Goal: Check status

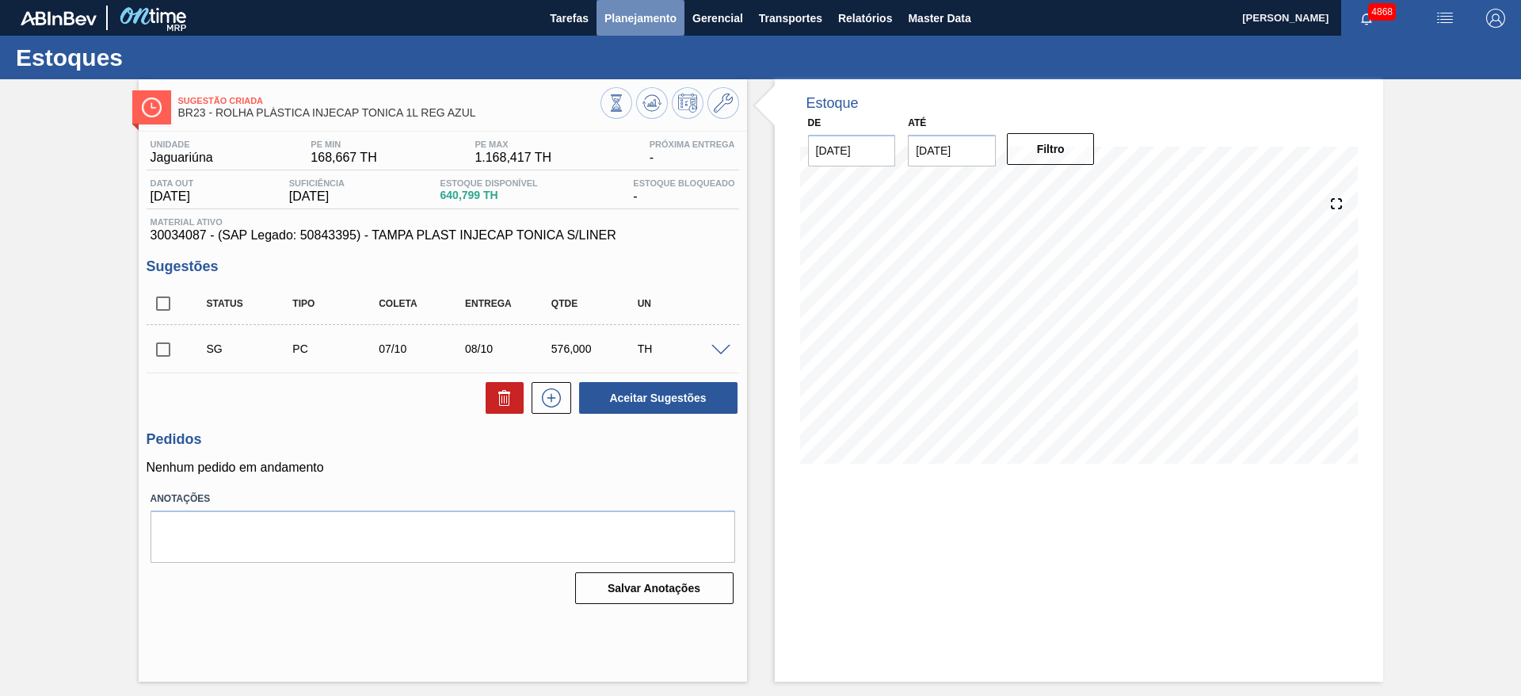
click at [664, 19] on span "Planejamento" at bounding box center [640, 18] width 72 height 19
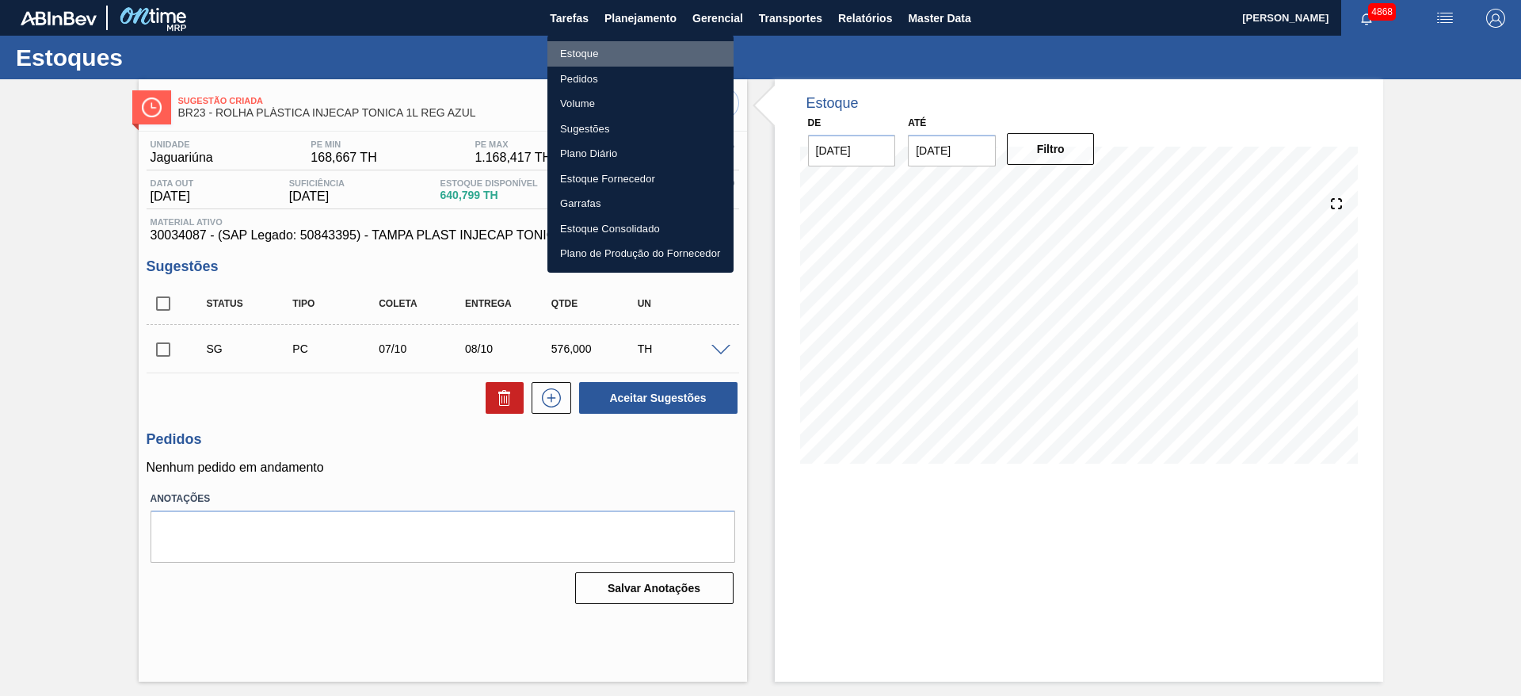
click at [630, 55] on li "Estoque" at bounding box center [640, 53] width 186 height 25
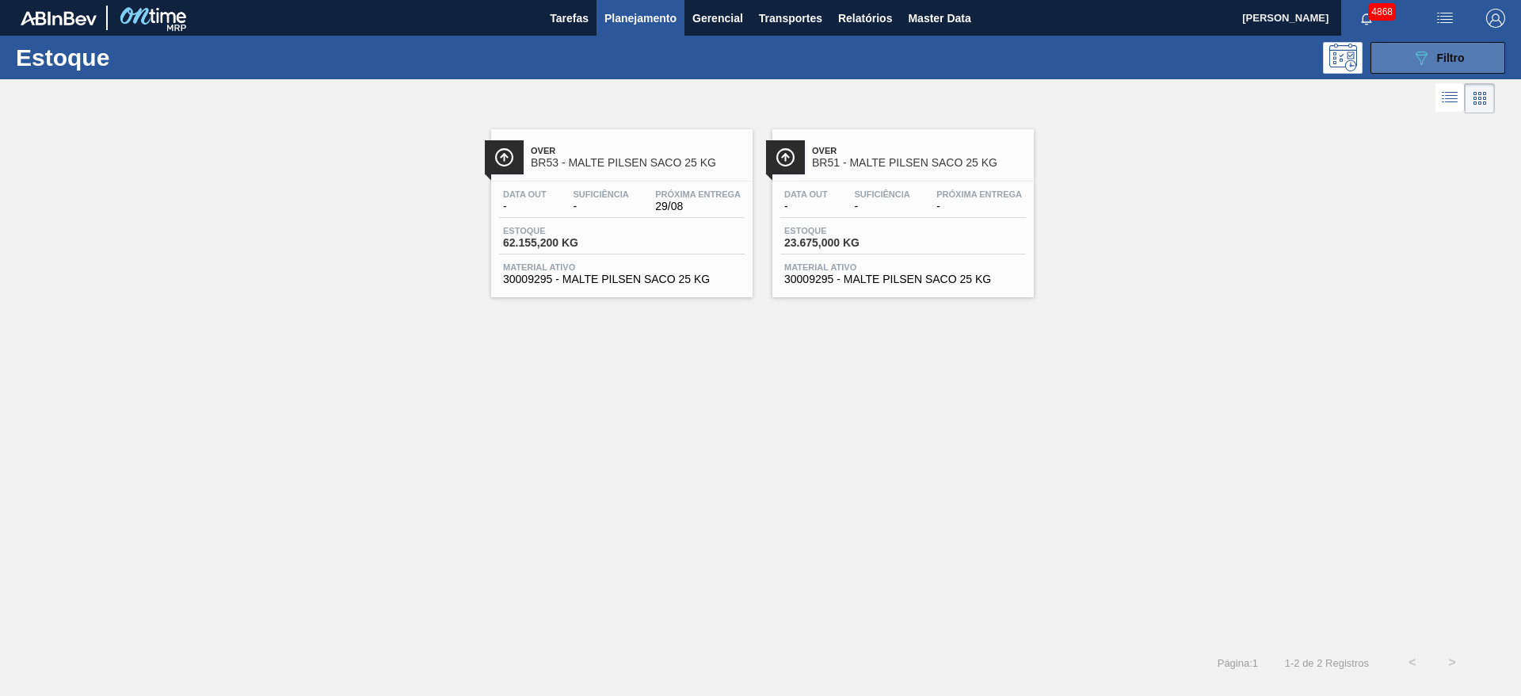
click at [1485, 55] on button "089F7B8B-B2A5-4AFE-B5C0-19BA573D28AC Filtro" at bounding box center [1438, 58] width 135 height 32
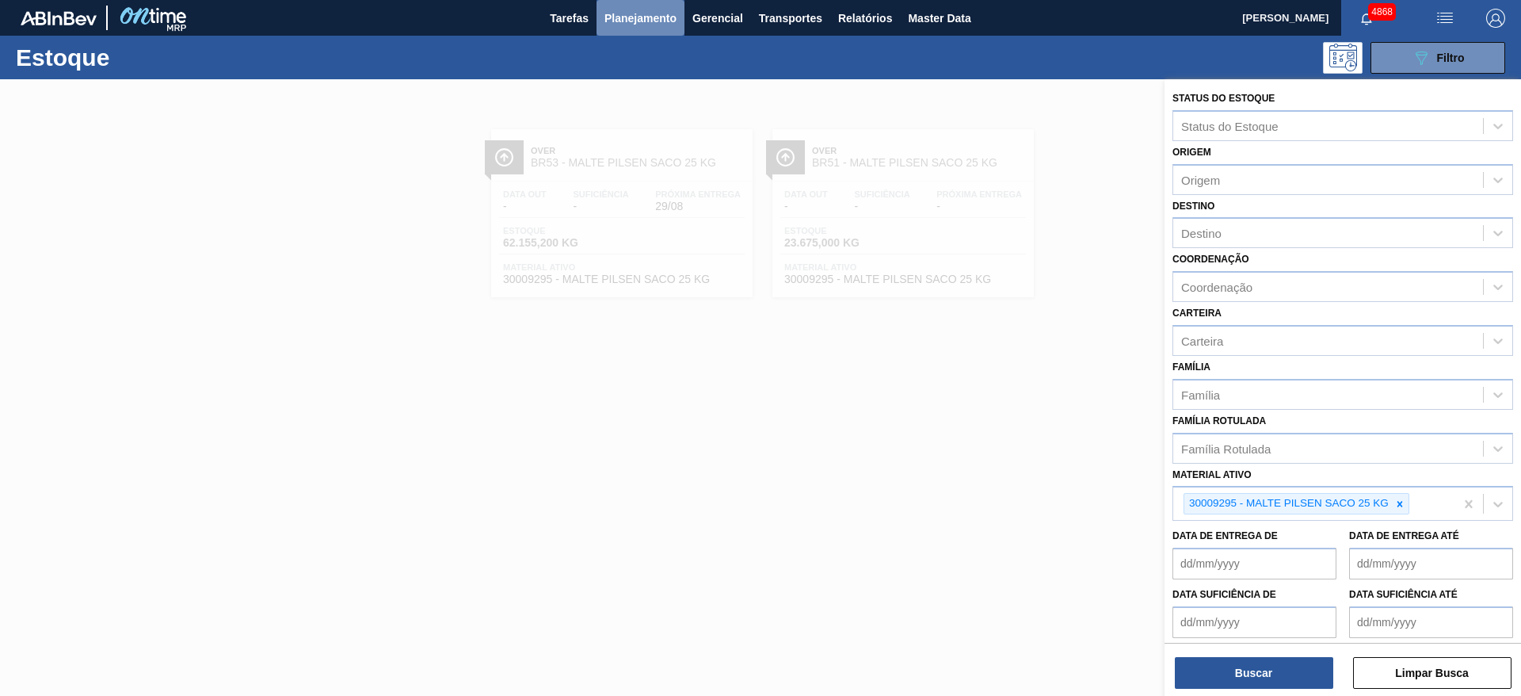
click at [629, 21] on span "Planejamento" at bounding box center [640, 18] width 72 height 19
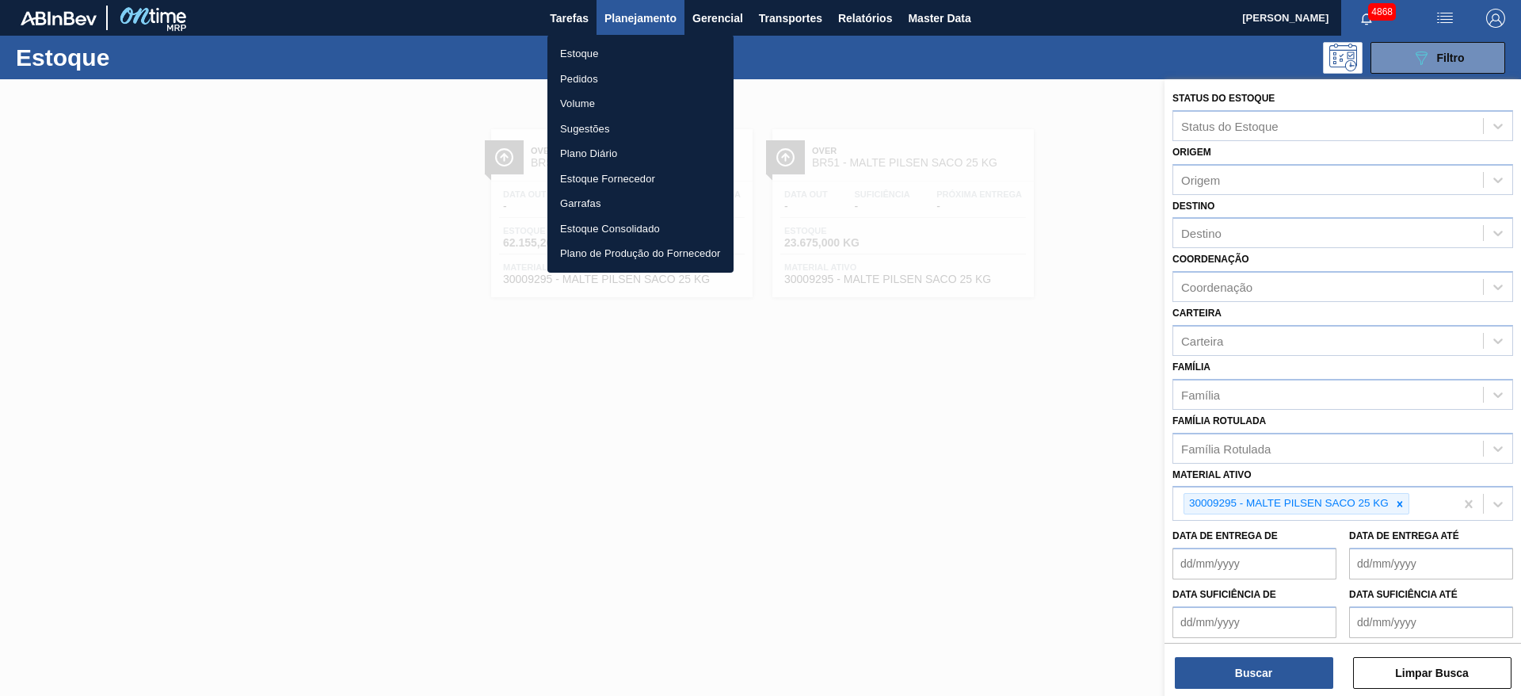
click at [604, 82] on li "Pedidos" at bounding box center [640, 79] width 186 height 25
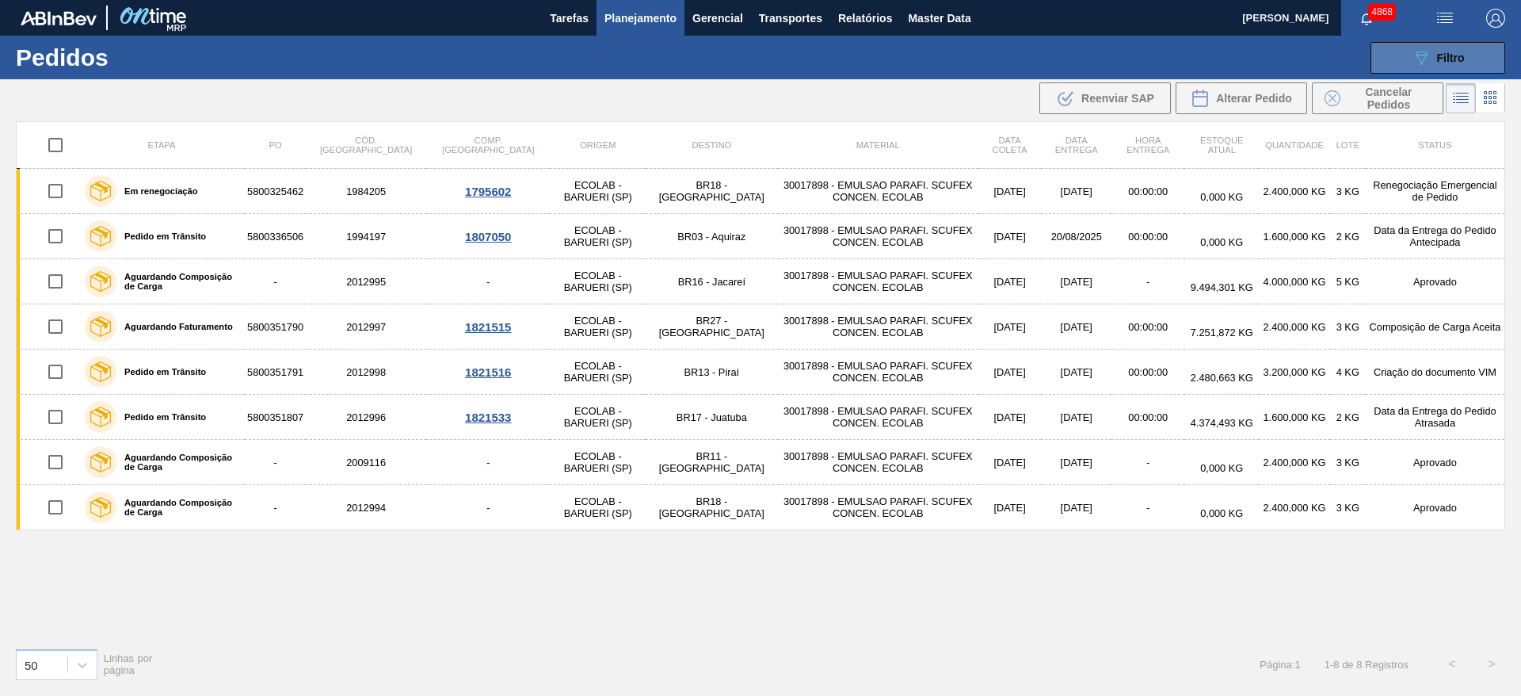
click at [1397, 54] on button "089F7B8B-B2A5-4AFE-B5C0-19BA573D28AC Filtro" at bounding box center [1438, 58] width 135 height 32
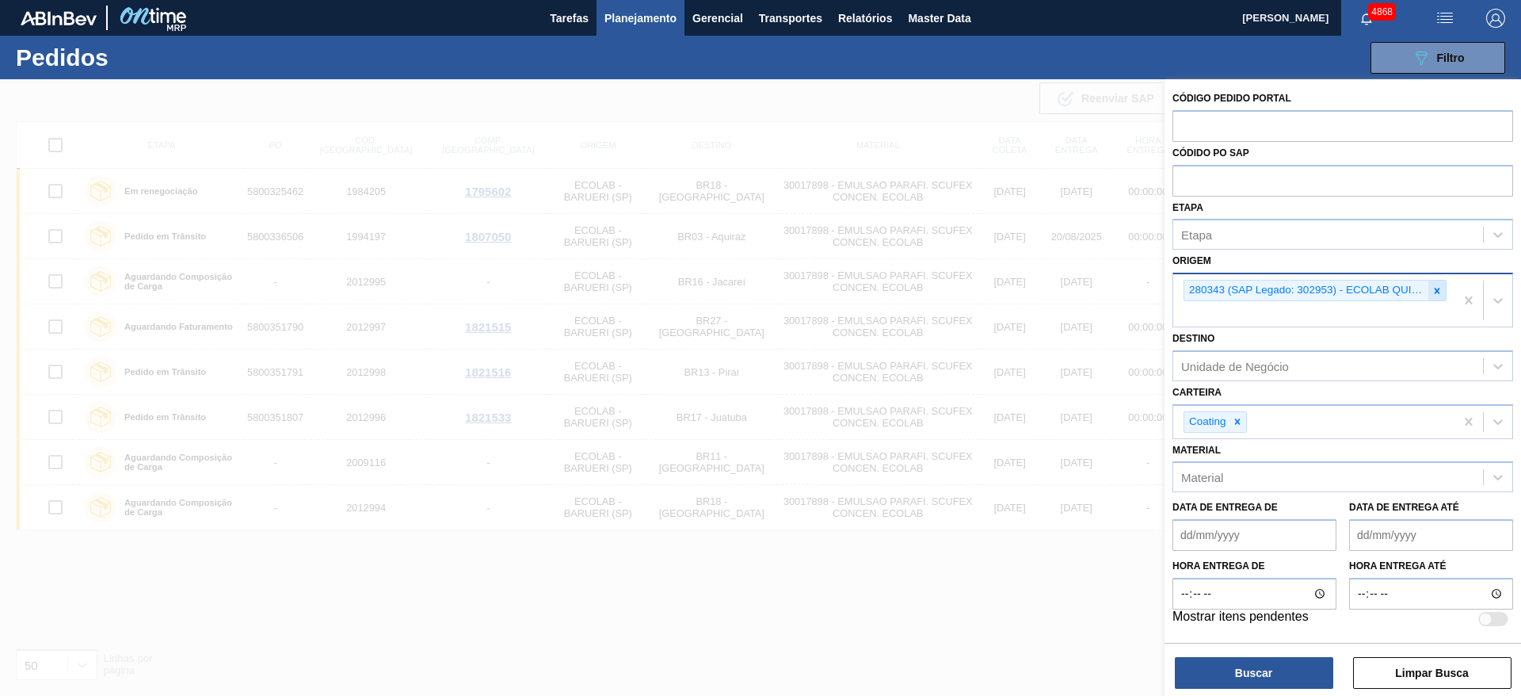
click at [1438, 288] on icon at bounding box center [1437, 290] width 11 height 11
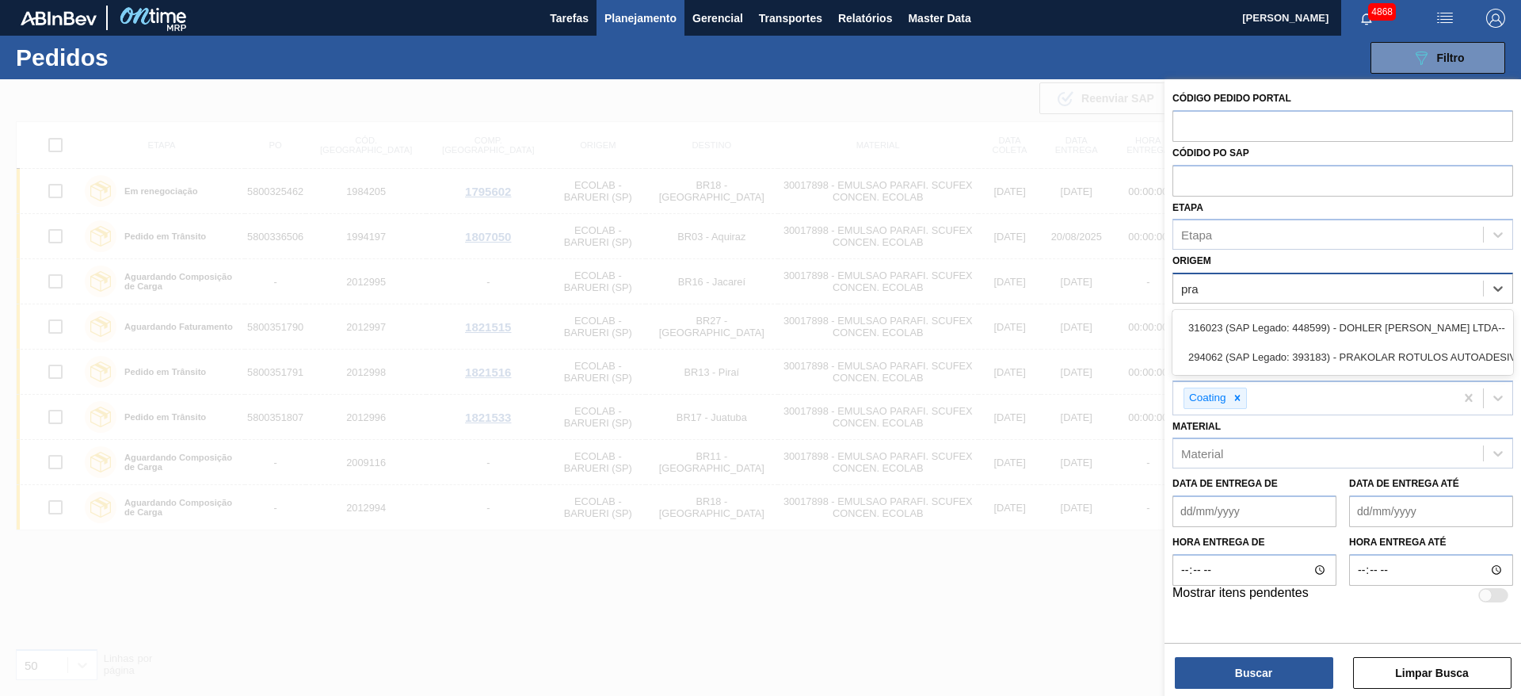
type input "prak"
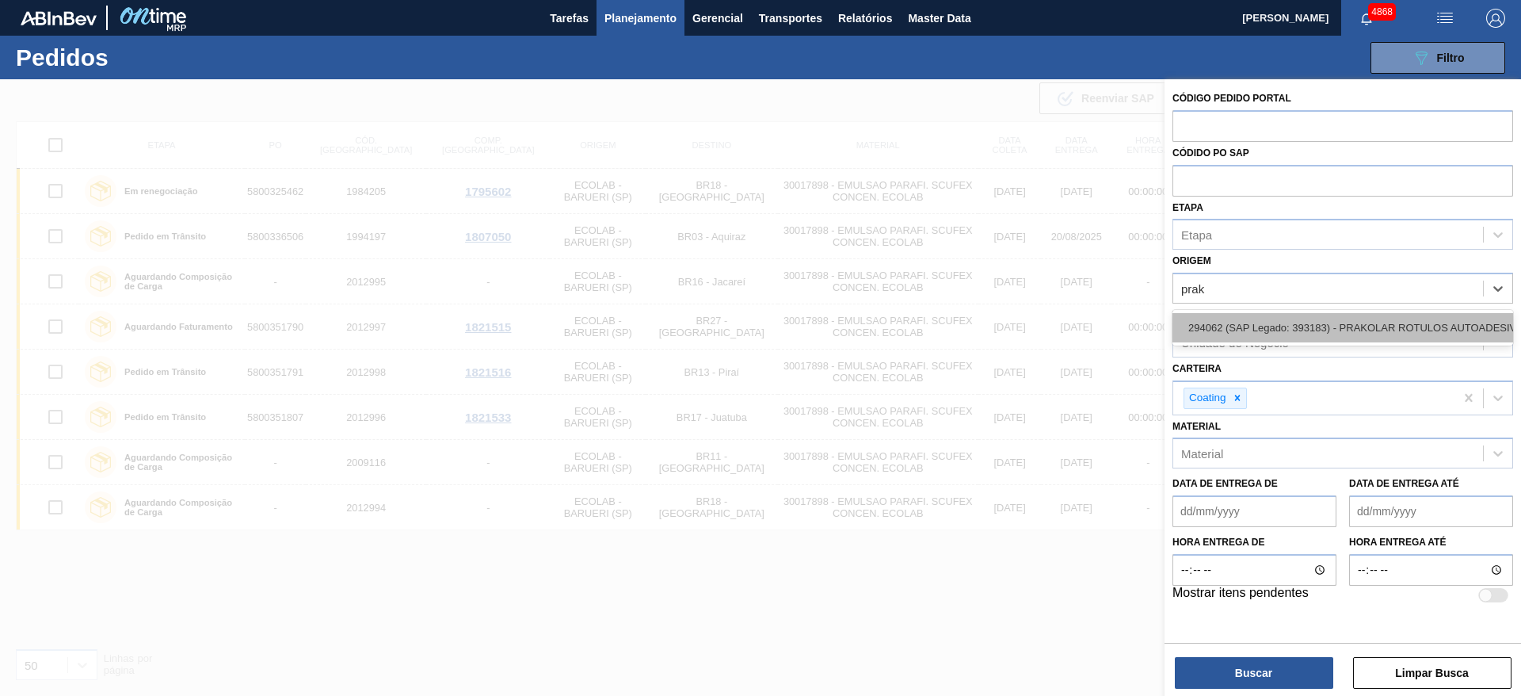
click at [1245, 316] on div "294062 (SAP Legado: 393183) - PRAKOLAR ROTULOS AUTOADESIVOS LTDA" at bounding box center [1343, 327] width 341 height 29
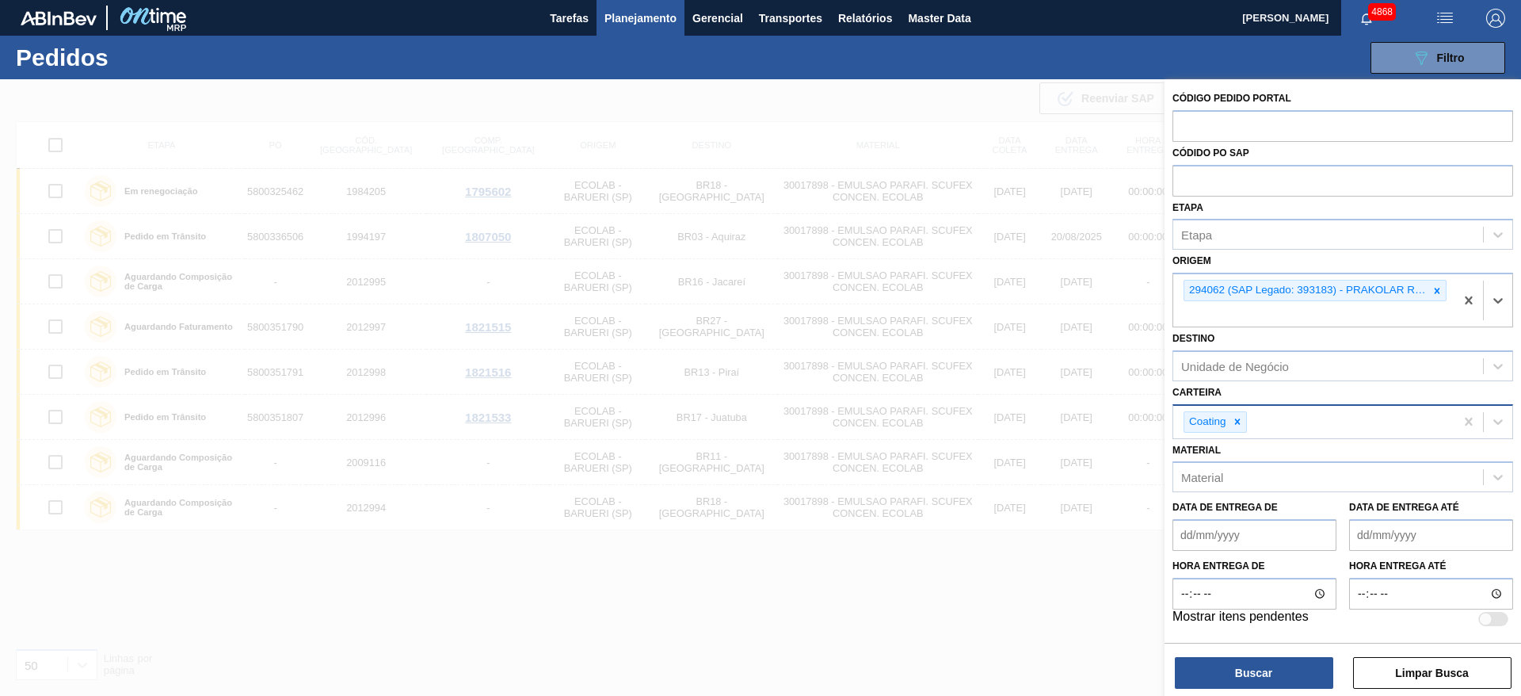
click at [1241, 420] on icon at bounding box center [1237, 421] width 11 height 11
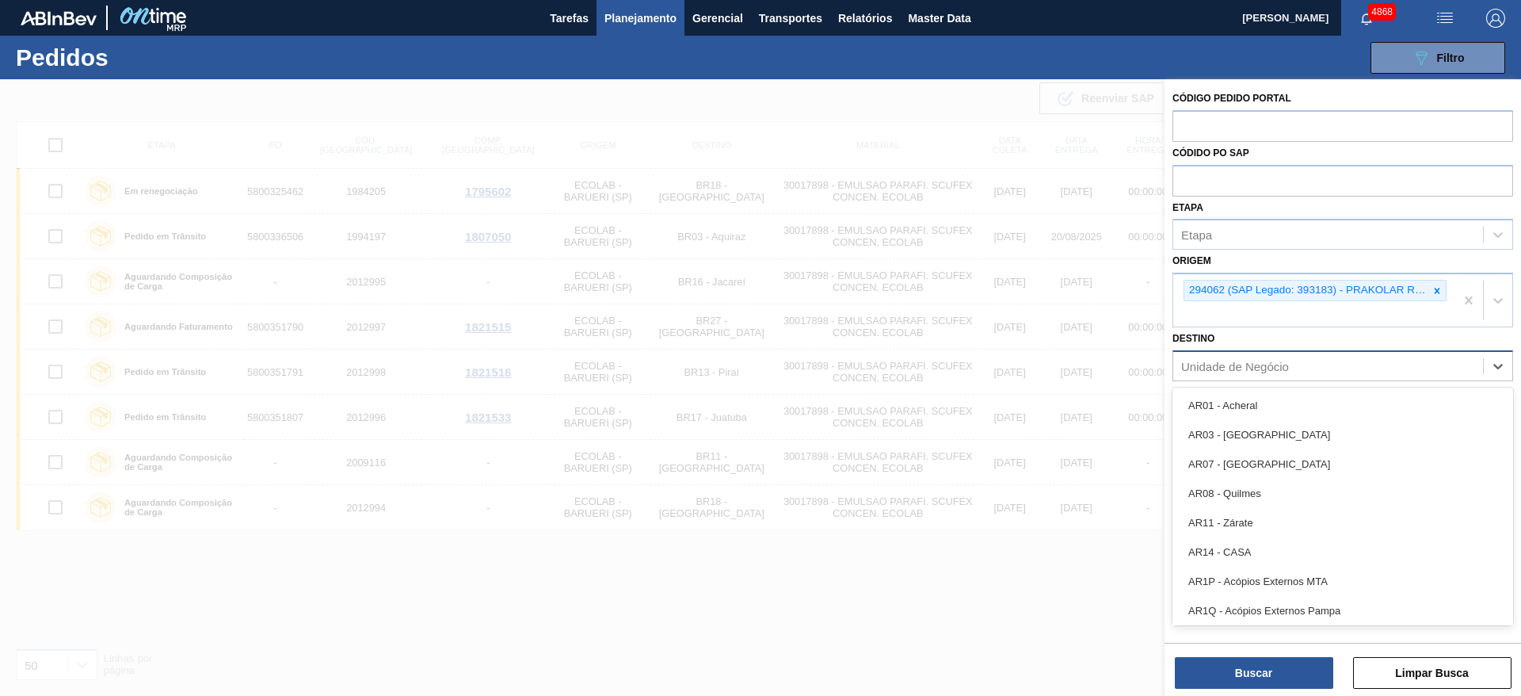
click at [1225, 354] on div "Unidade de Negócio" at bounding box center [1328, 365] width 310 height 23
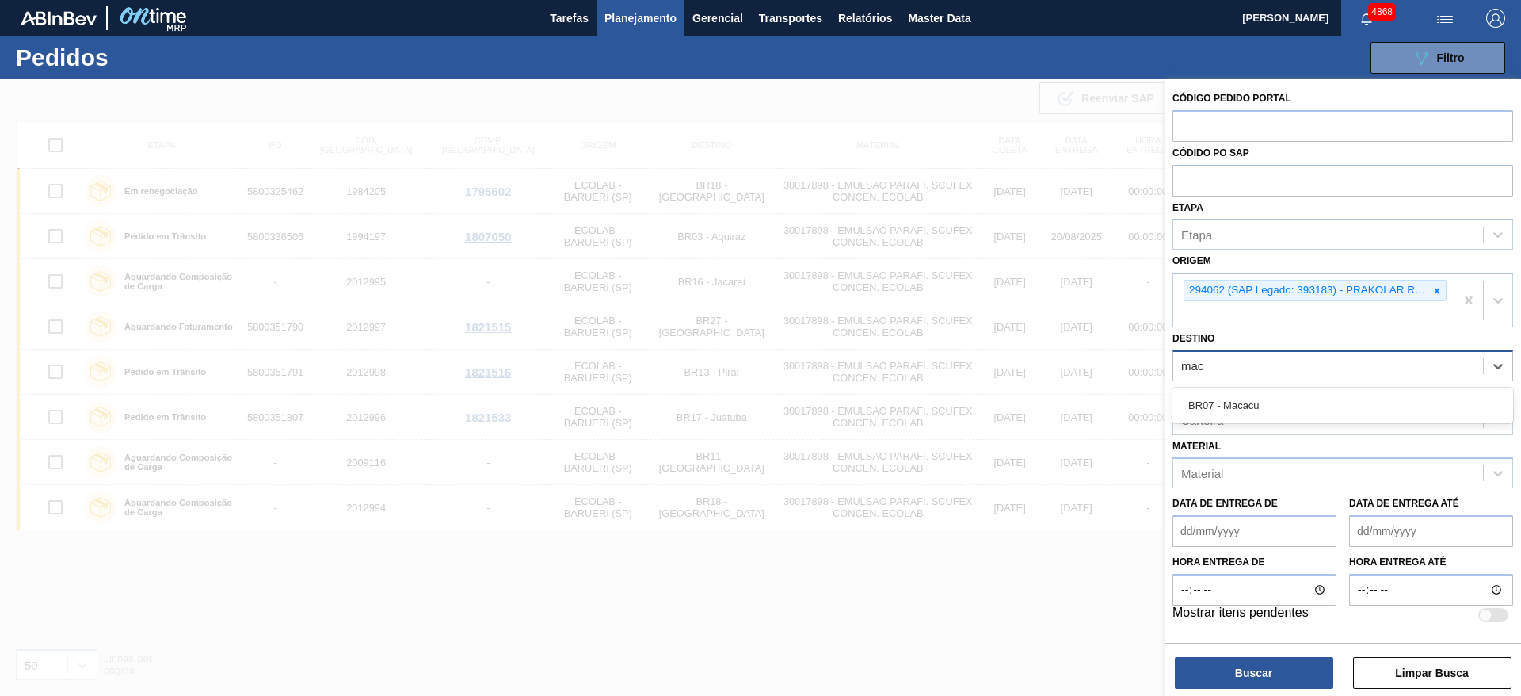
type input "maca"
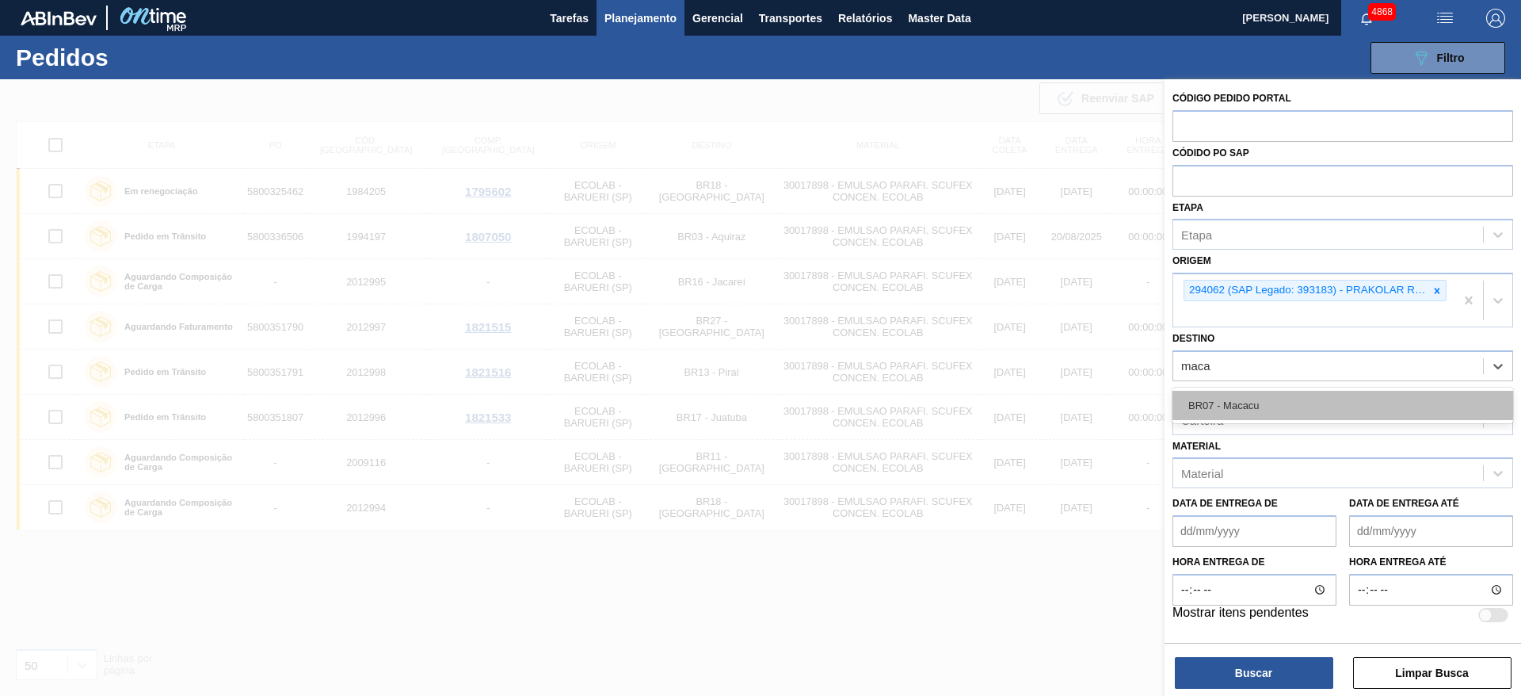
click at [1245, 406] on div "BR07 - Macacu" at bounding box center [1343, 405] width 341 height 29
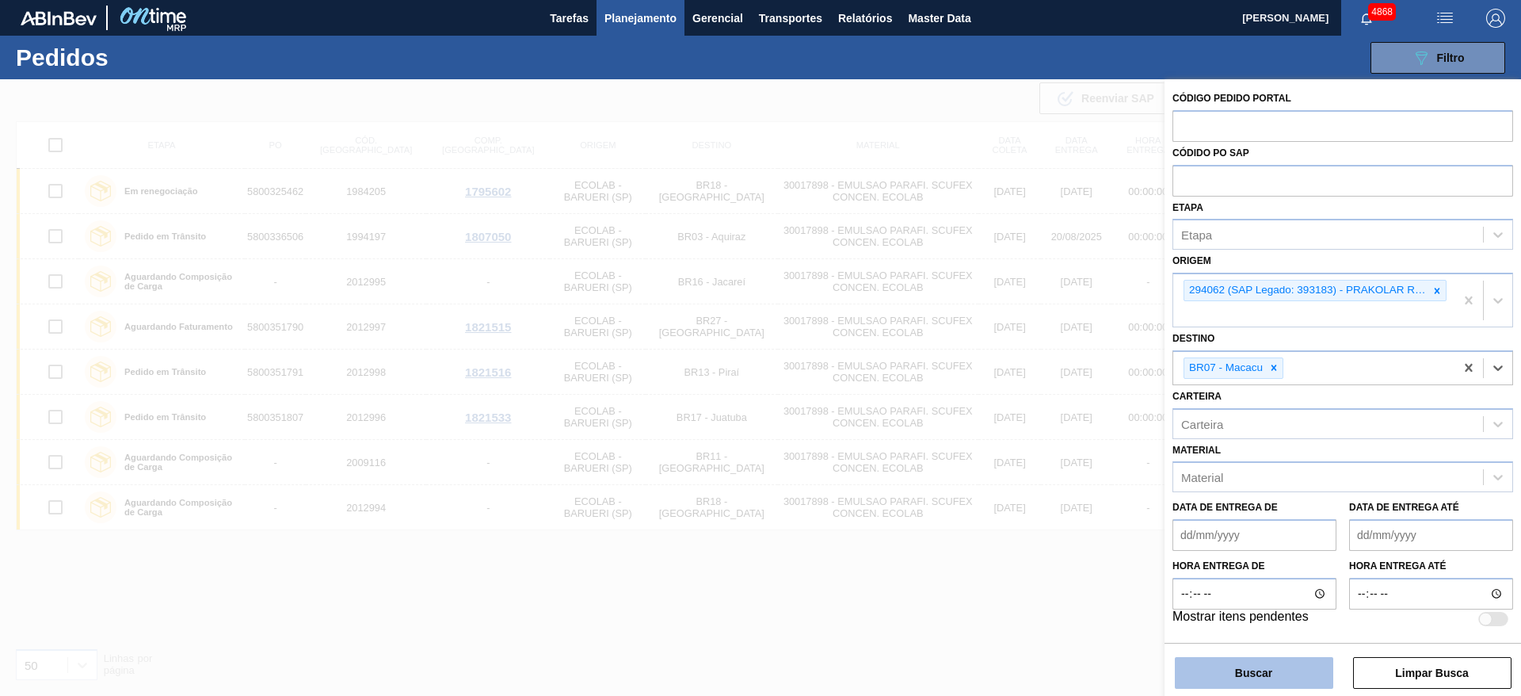
click at [1313, 684] on button "Buscar" at bounding box center [1254, 673] width 158 height 32
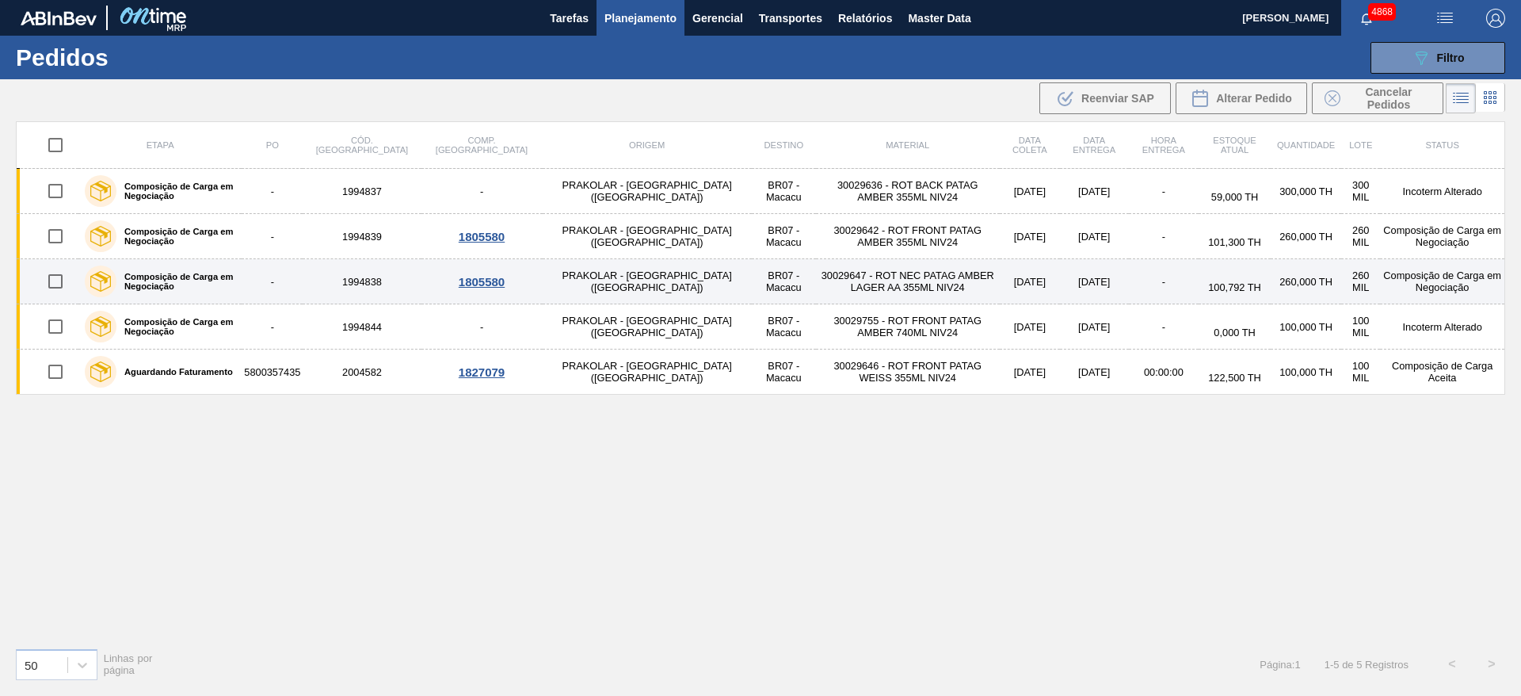
click at [437, 282] on div "1805580" at bounding box center [482, 281] width 116 height 13
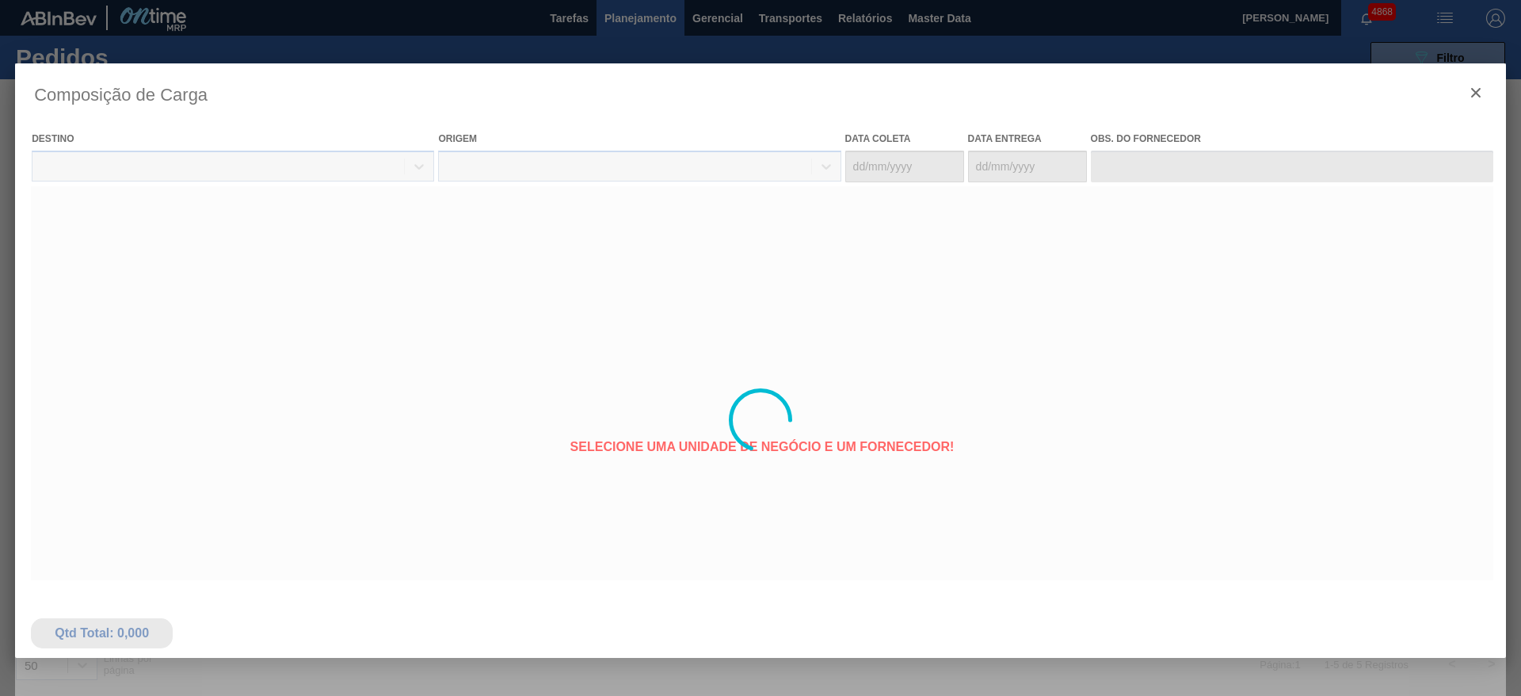
type coleta "[DATE]"
type entrega "[DATE]"
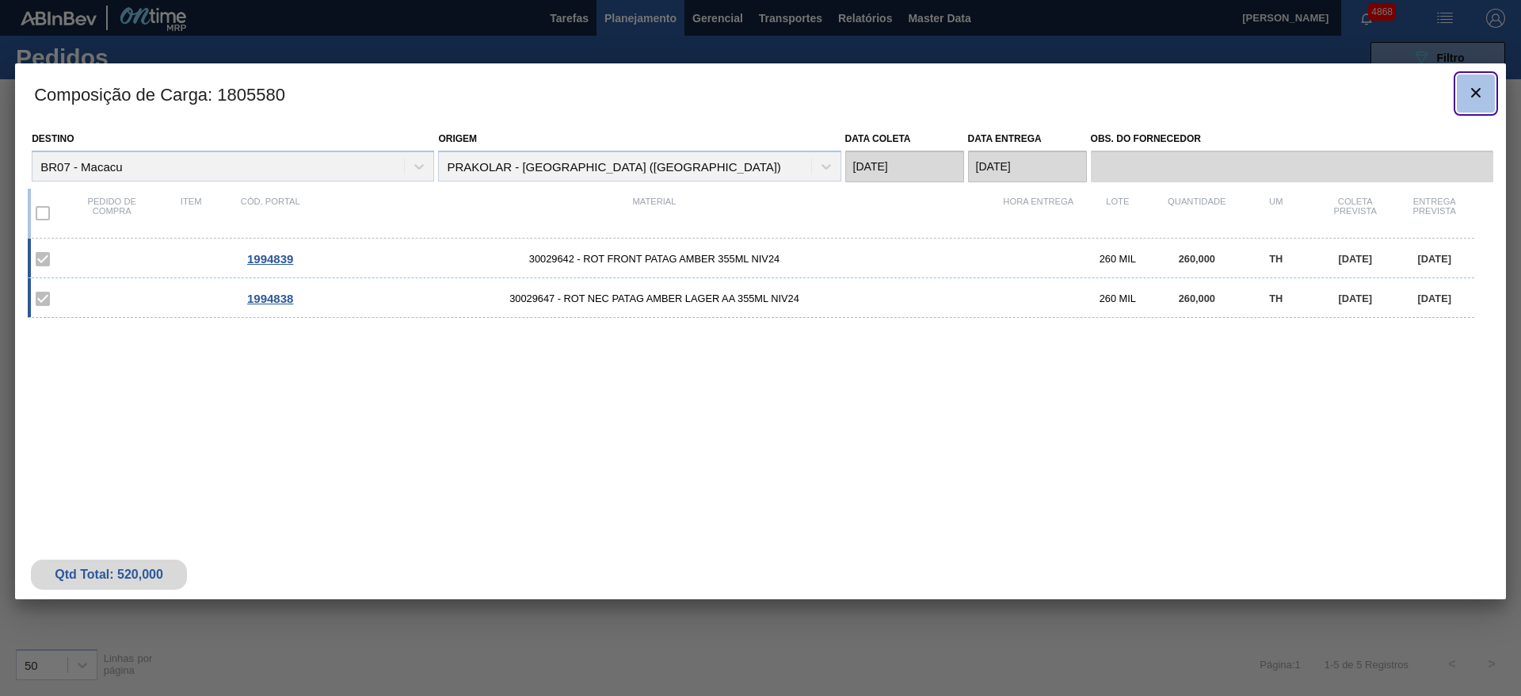
click at [1485, 90] on icon "botão de ícone" at bounding box center [1475, 92] width 19 height 19
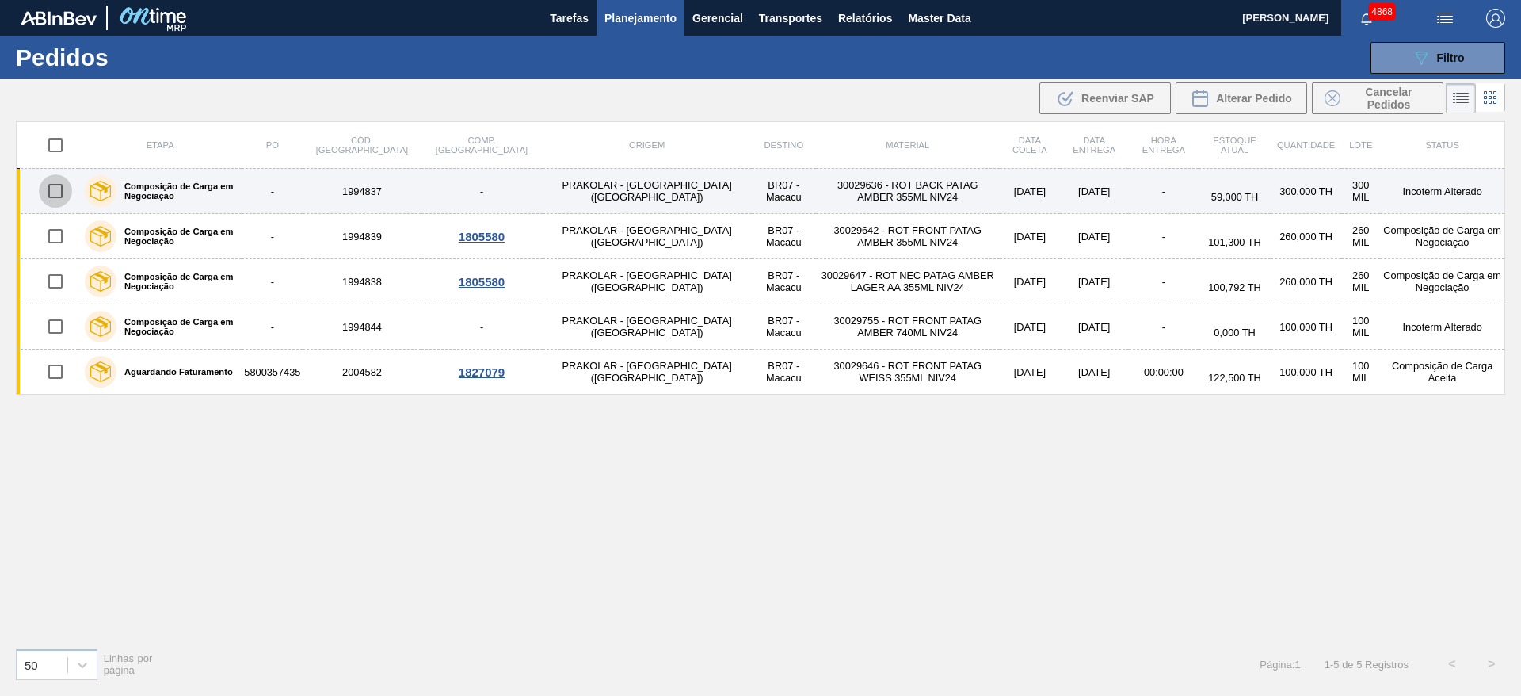
click at [48, 197] on input "checkbox" at bounding box center [55, 190] width 33 height 33
checkbox input "true"
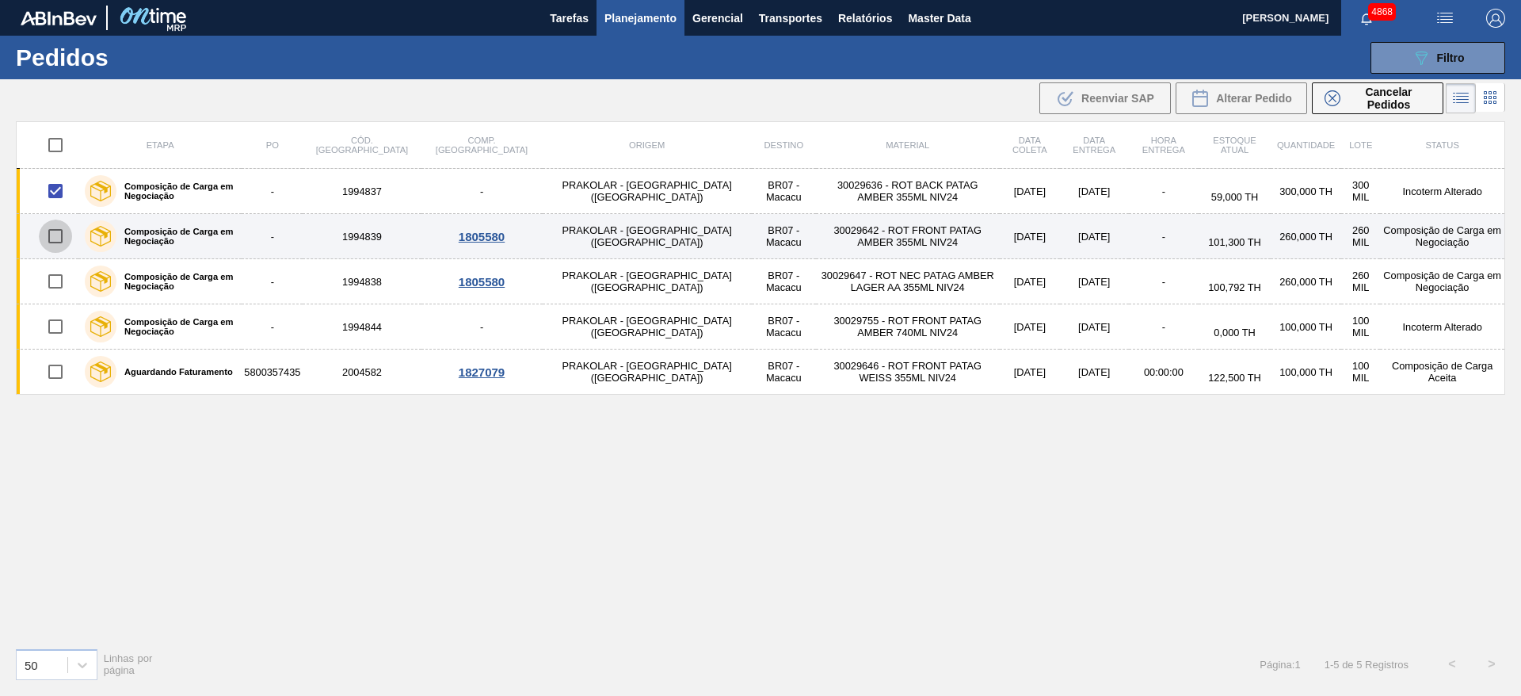
click at [57, 241] on input "checkbox" at bounding box center [55, 235] width 33 height 33
checkbox input "true"
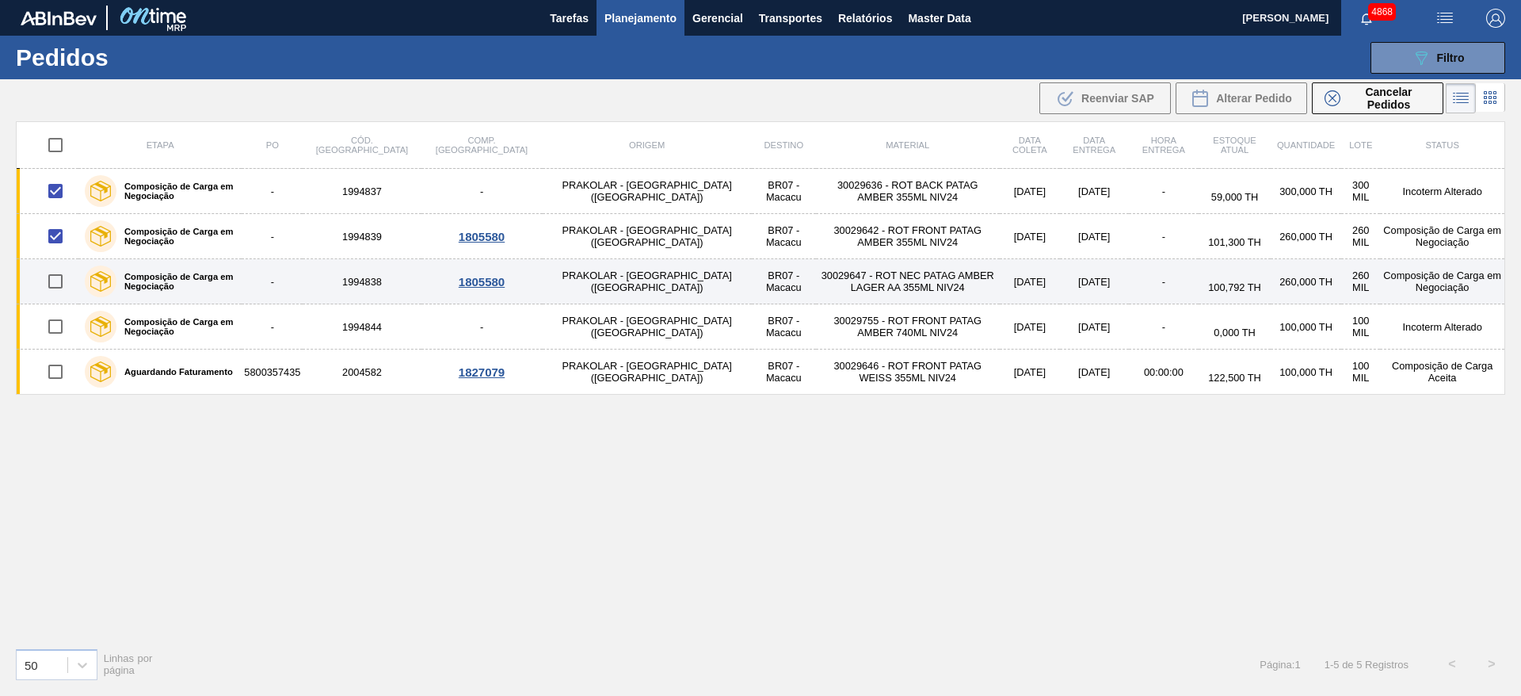
click at [48, 289] on input "checkbox" at bounding box center [55, 281] width 33 height 33
checkbox input "true"
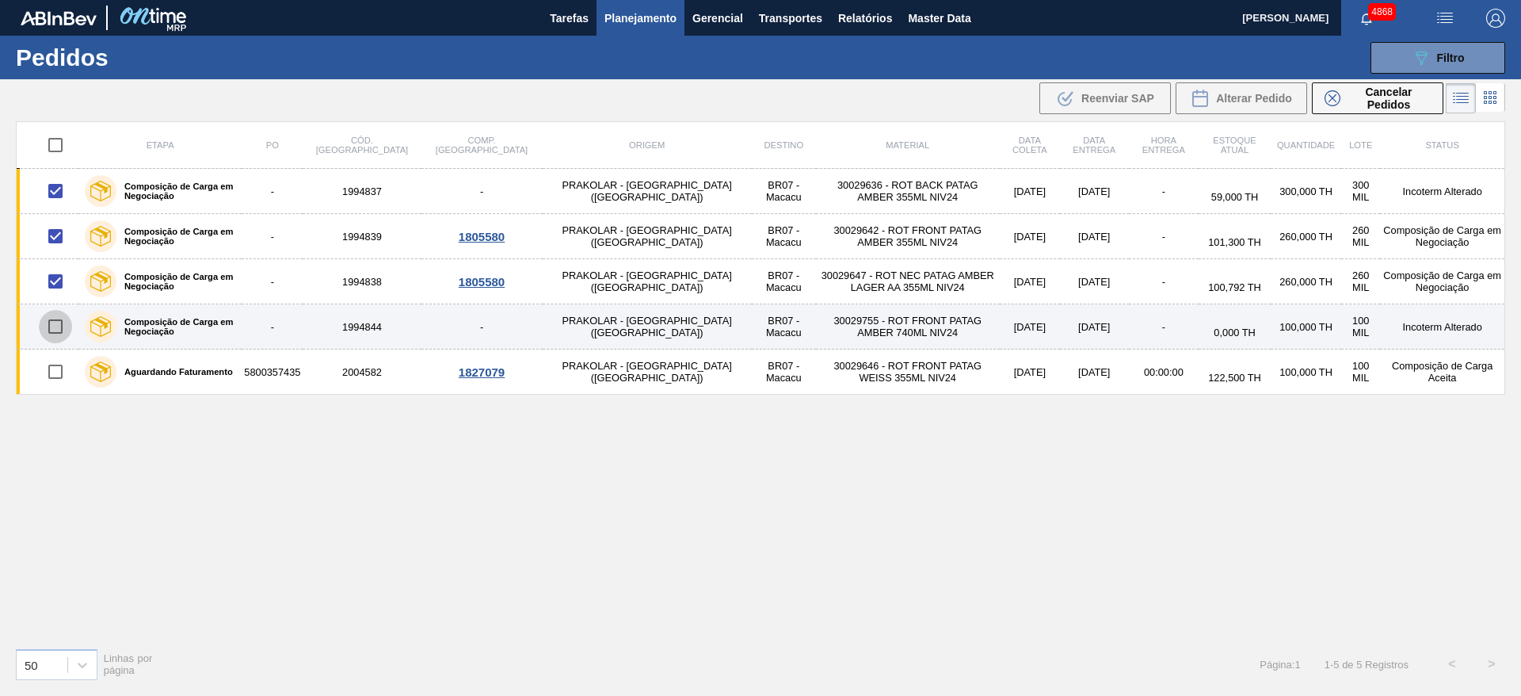
click at [54, 327] on input "checkbox" at bounding box center [55, 326] width 33 height 33
checkbox input "true"
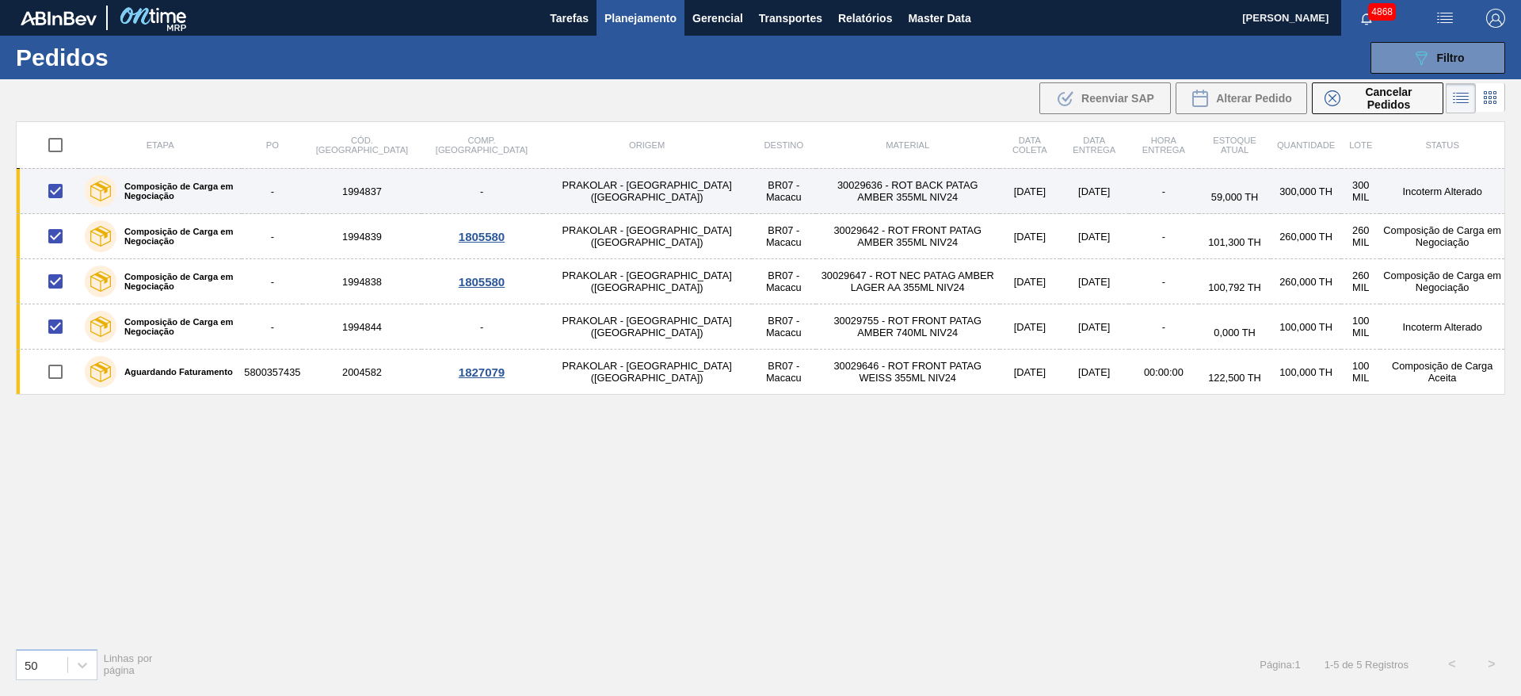
click at [225, 201] on div "Composição de Carga em Negociação" at bounding box center [160, 191] width 158 height 40
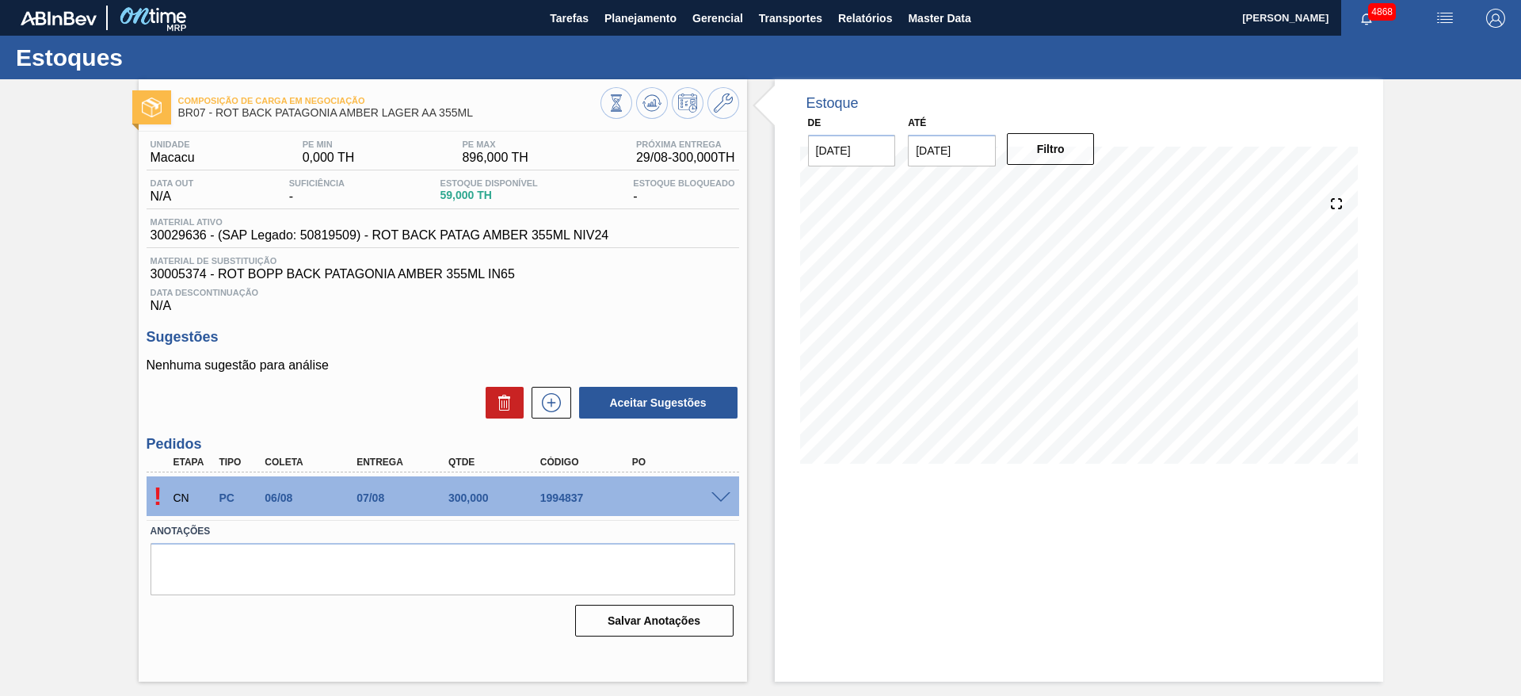
click at [723, 485] on div "! CN PC 06/08 07/08 300,000 1994837" at bounding box center [443, 496] width 593 height 40
click at [726, 496] on span at bounding box center [720, 498] width 19 height 12
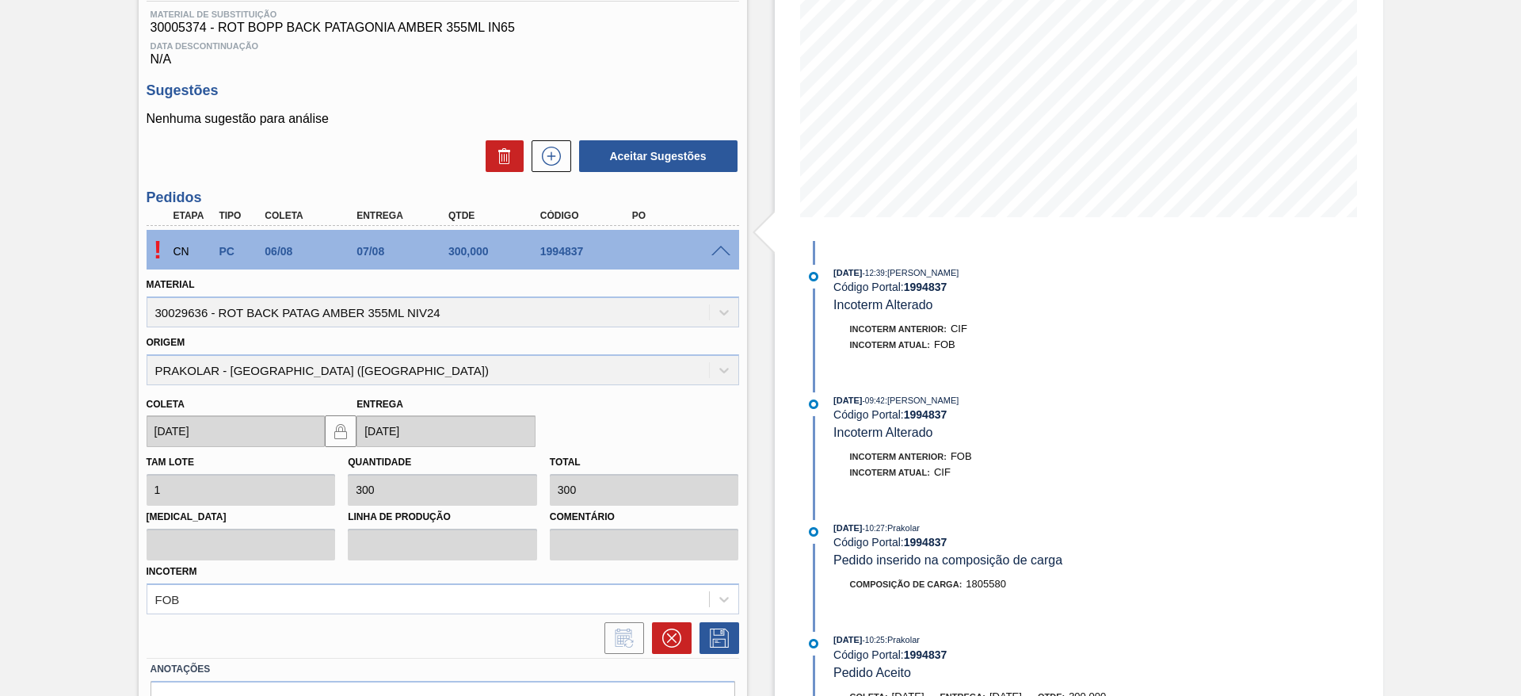
scroll to position [338, 0]
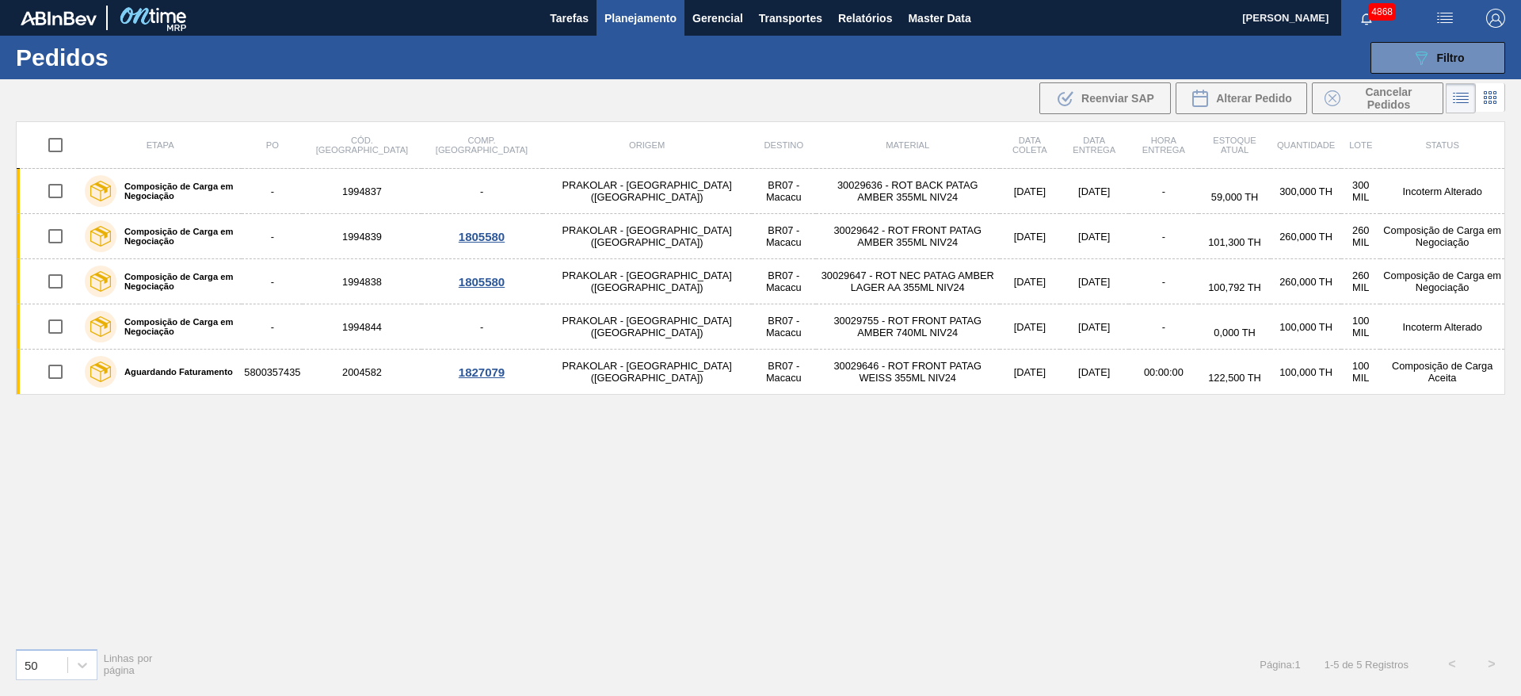
click at [662, 10] on span "Planejamento" at bounding box center [640, 18] width 72 height 19
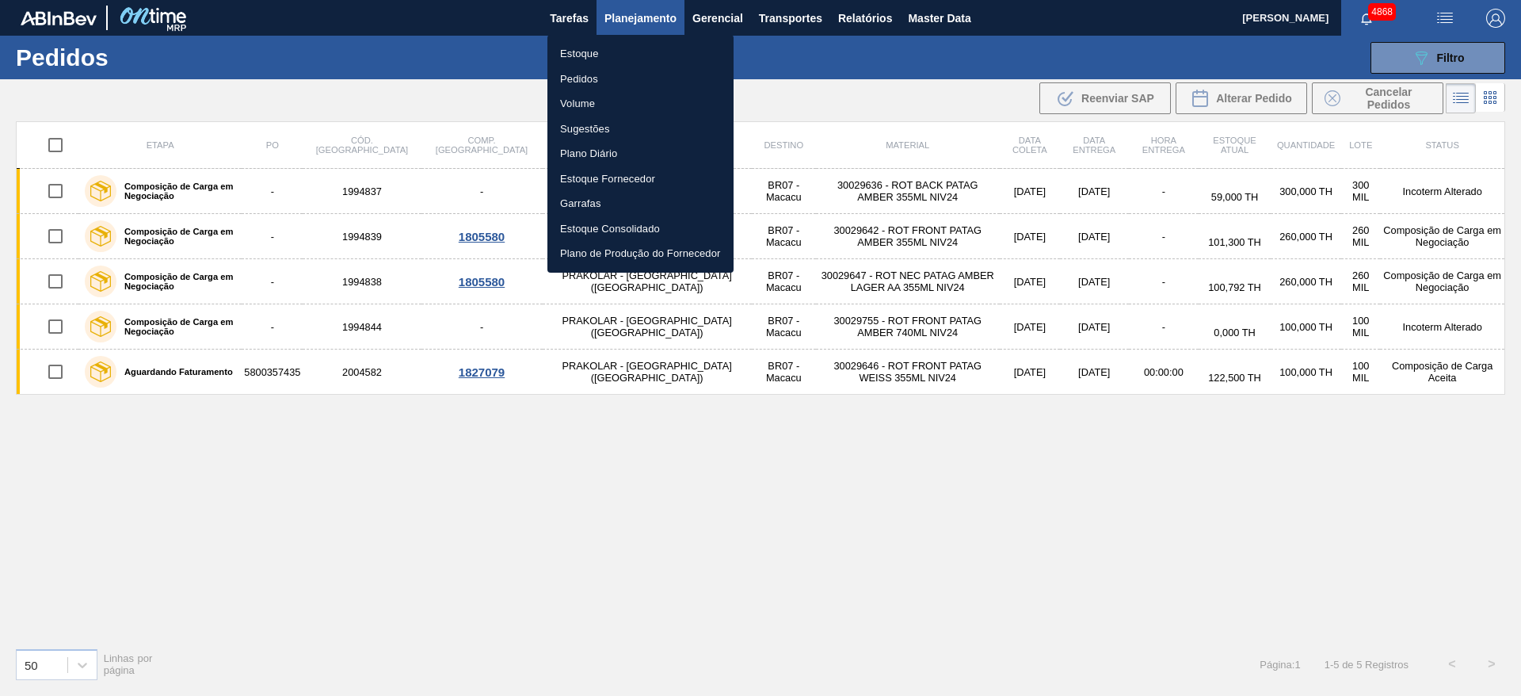
click at [1485, 55] on div at bounding box center [760, 348] width 1521 height 696
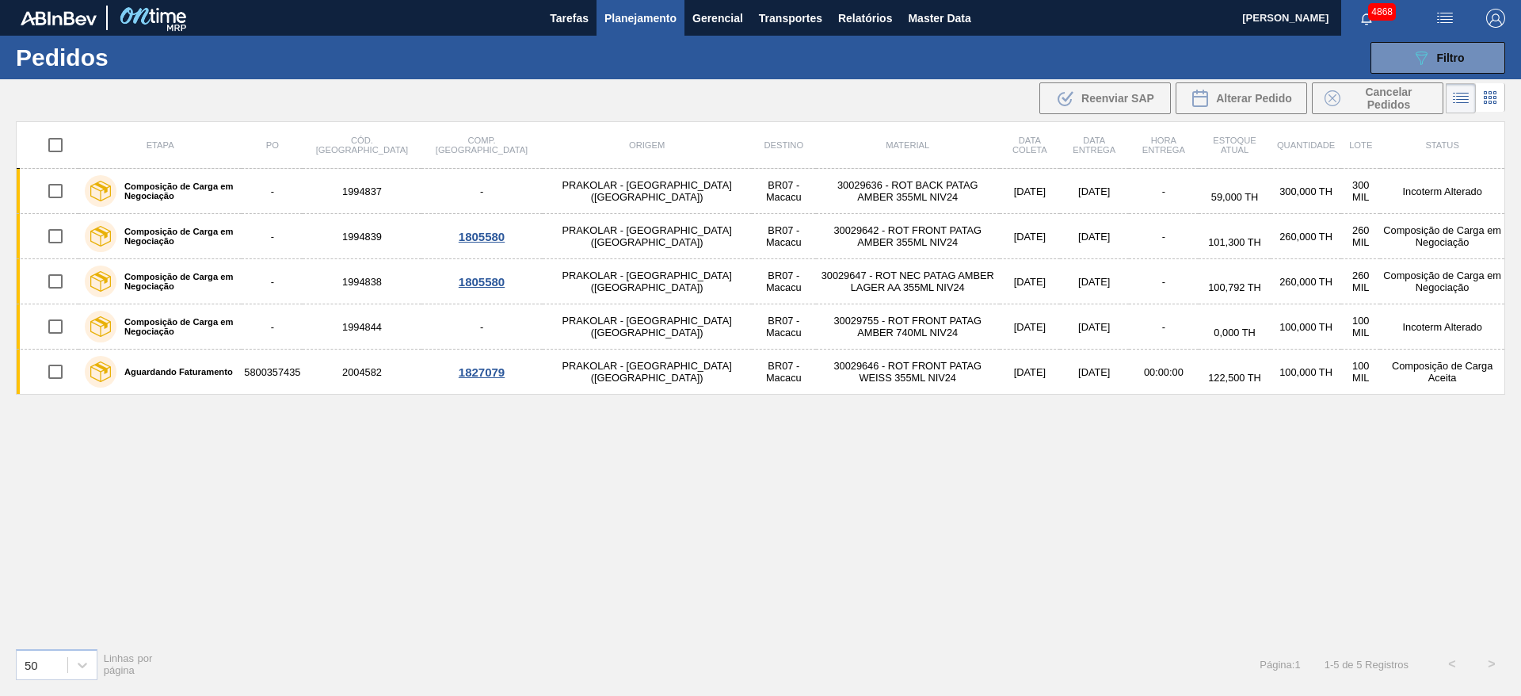
click at [1485, 55] on div "Estoque Pedidos Volume Sugestões Plano Diário Estoque Fornecedor Garrafas Estoq…" at bounding box center [760, 348] width 1521 height 696
click at [1485, 55] on button "089F7B8B-B2A5-4AFE-B5C0-19BA573D28AC Filtro" at bounding box center [1438, 58] width 135 height 32
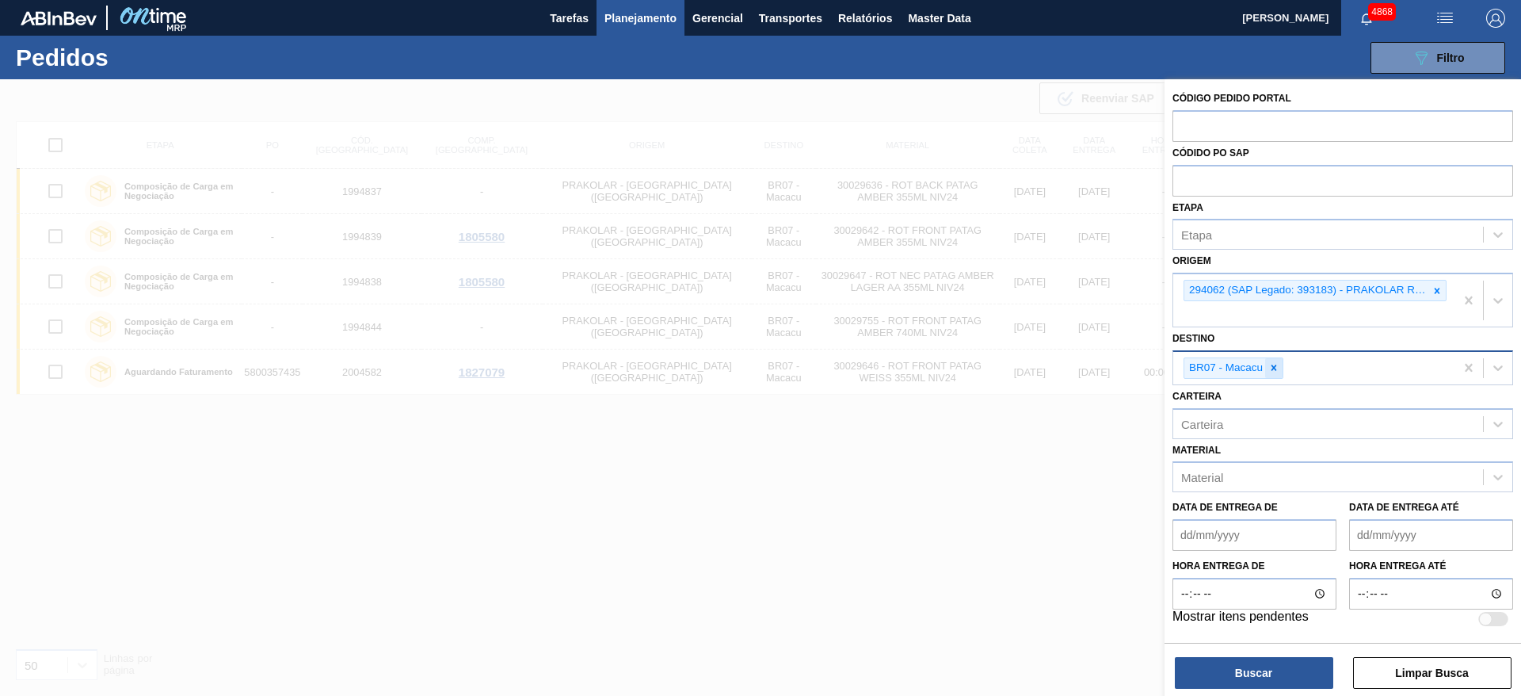
click at [1279, 371] on icon at bounding box center [1273, 367] width 11 height 11
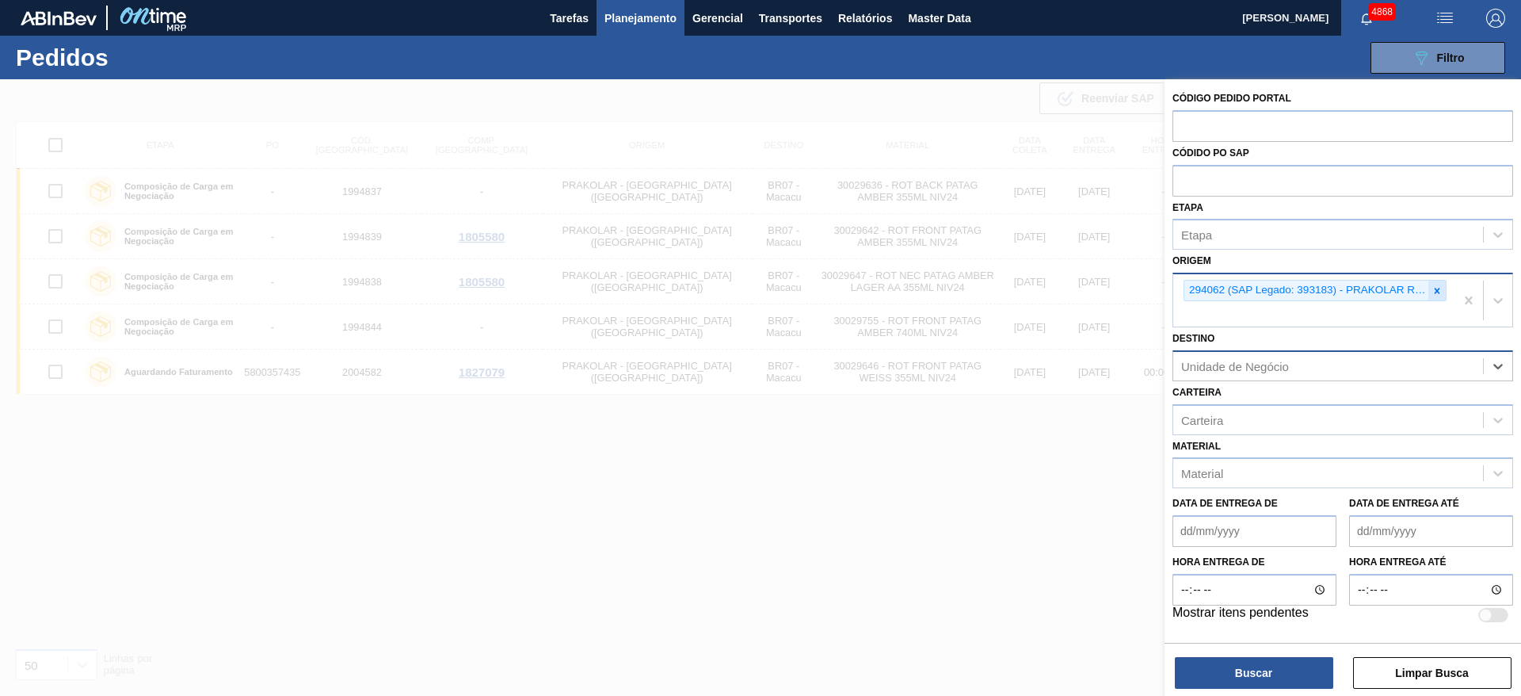
click at [1436, 291] on icon at bounding box center [1438, 291] width 6 height 6
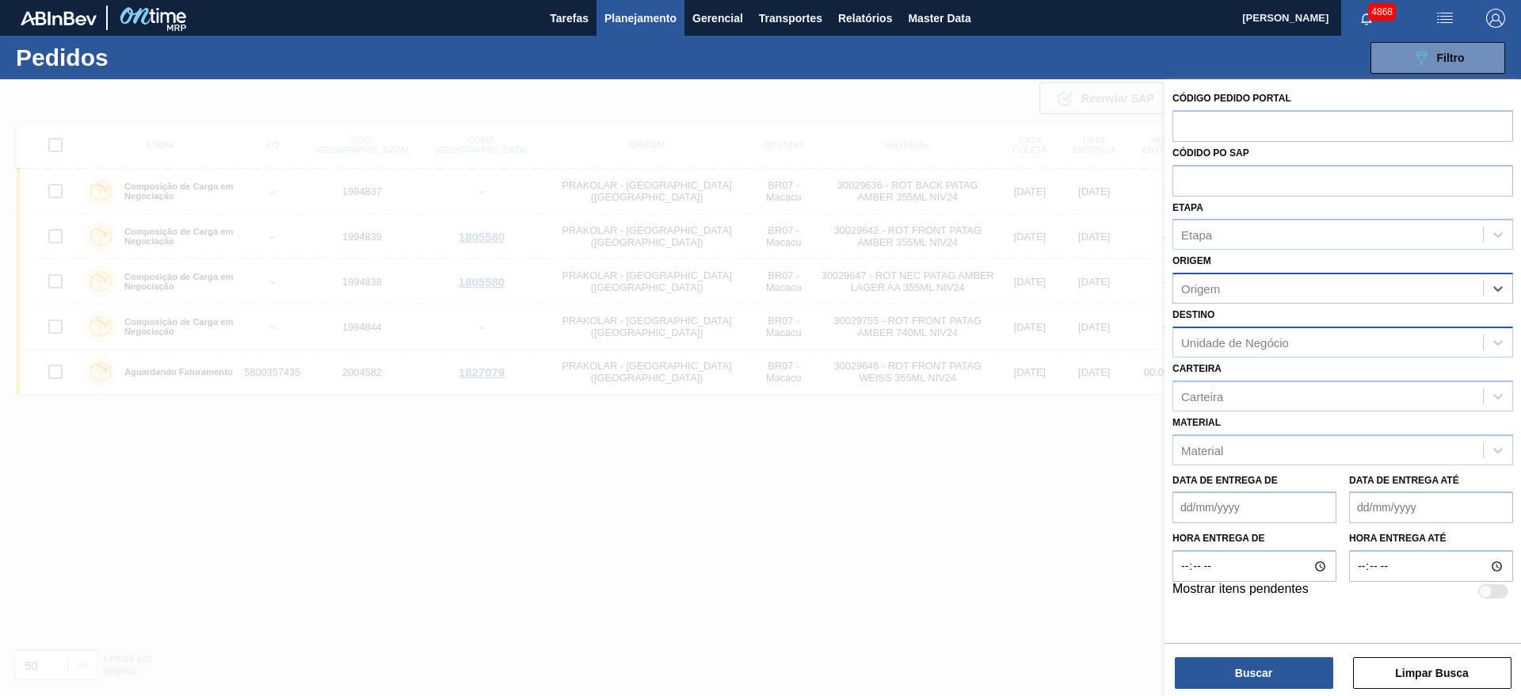
click at [1330, 342] on div "Unidade de Negócio" at bounding box center [1328, 341] width 310 height 23
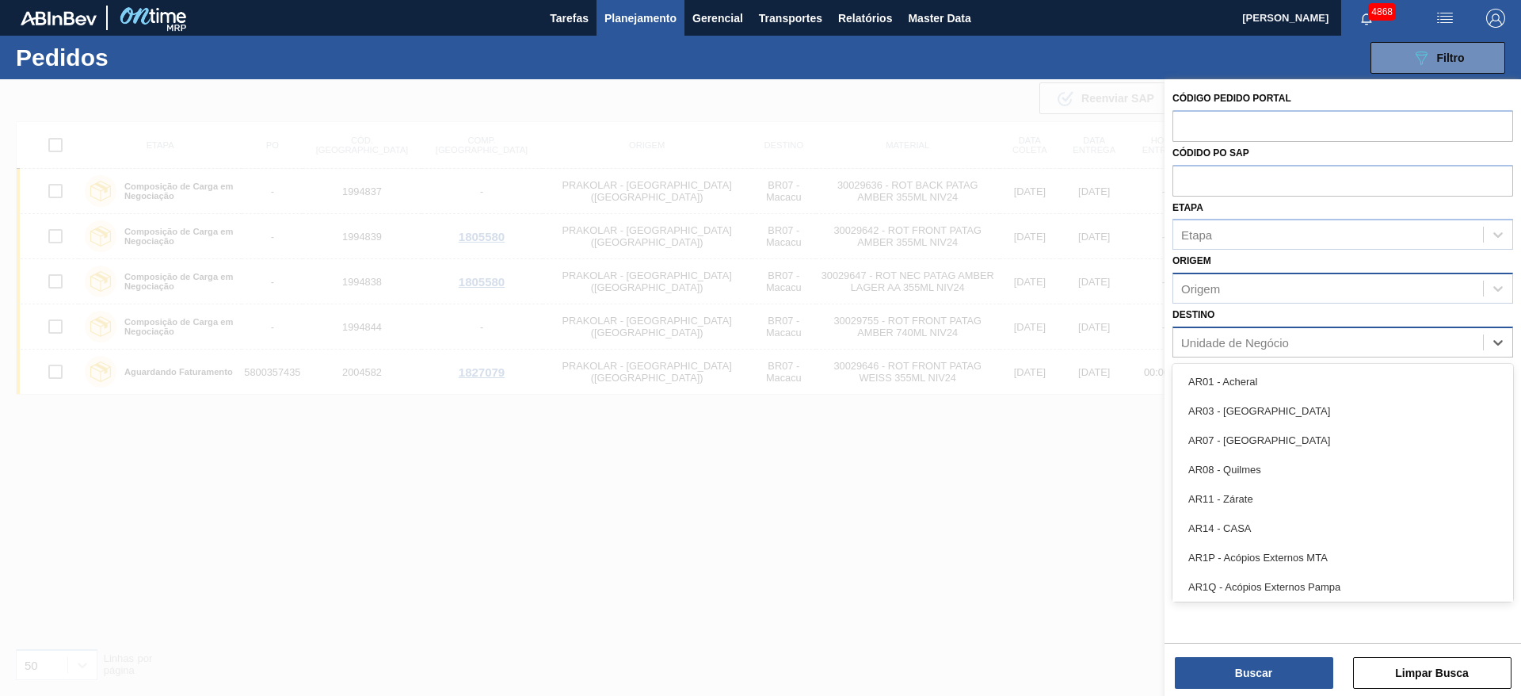
type input "12"
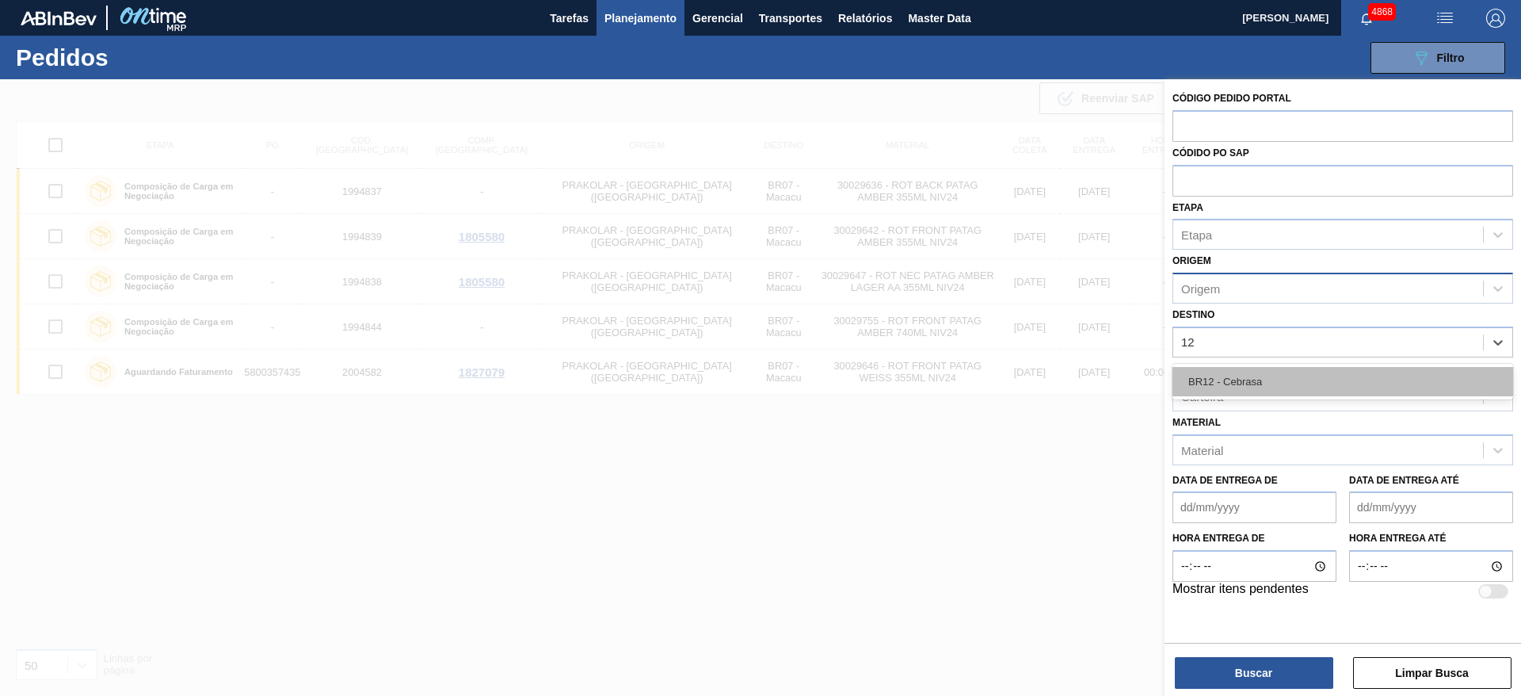
click at [1310, 372] on div "BR12 - Cebrasa" at bounding box center [1343, 381] width 341 height 29
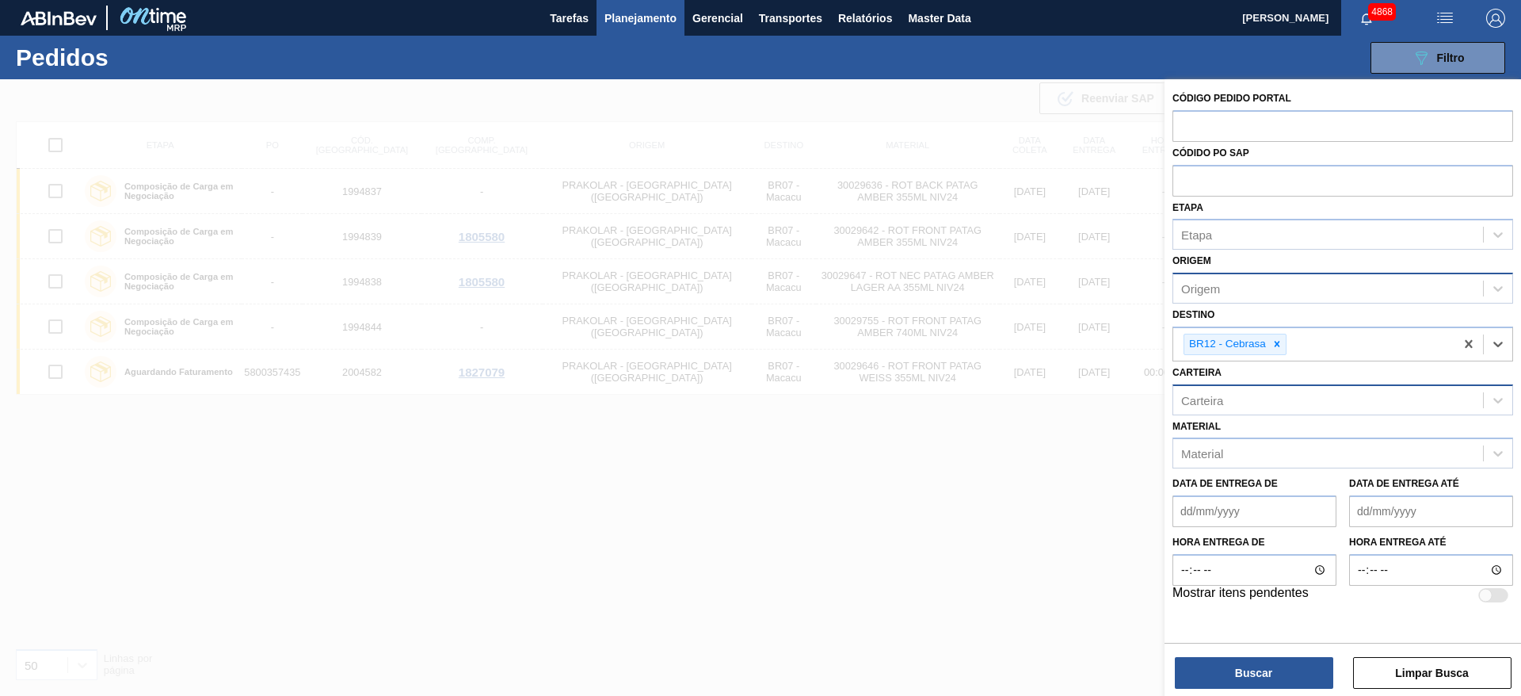
click at [1310, 388] on div "Carteira" at bounding box center [1328, 399] width 310 height 23
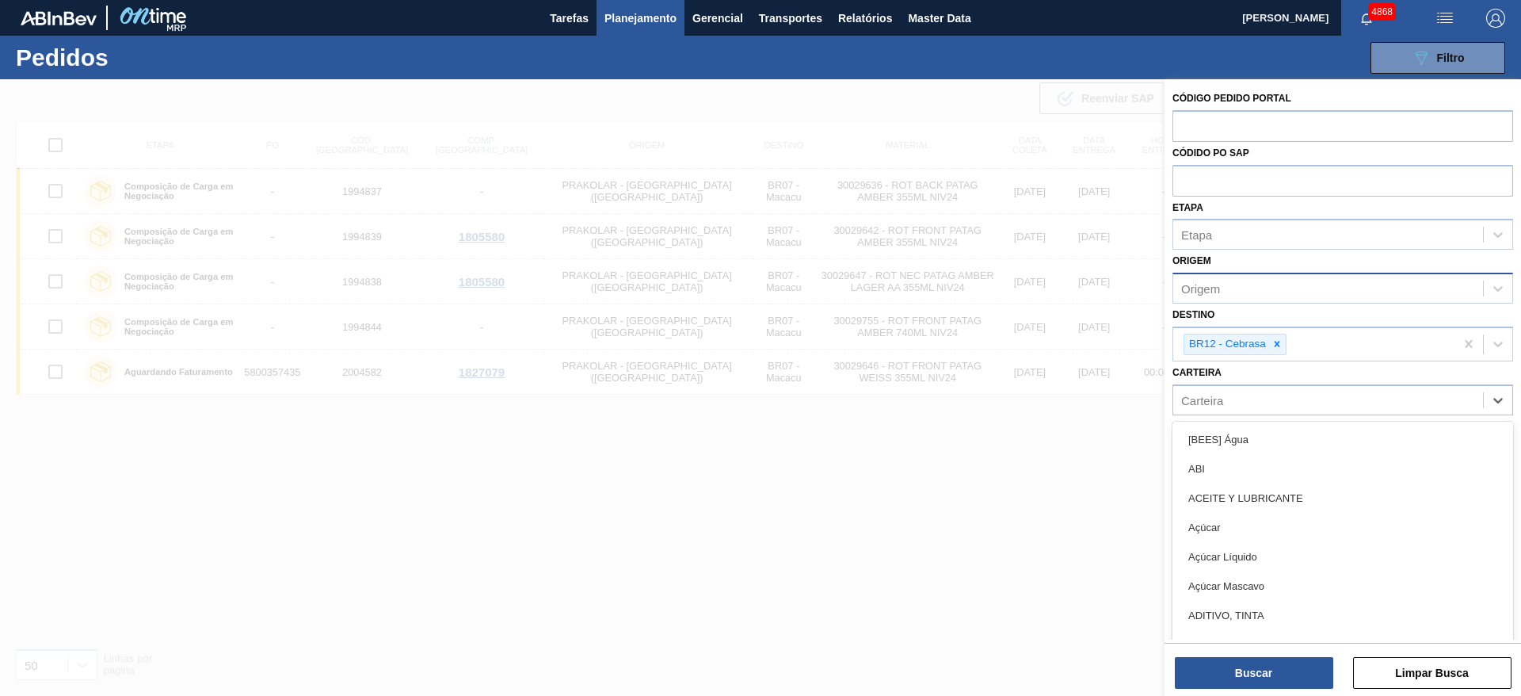
click at [1103, 457] on div at bounding box center [760, 427] width 1521 height 696
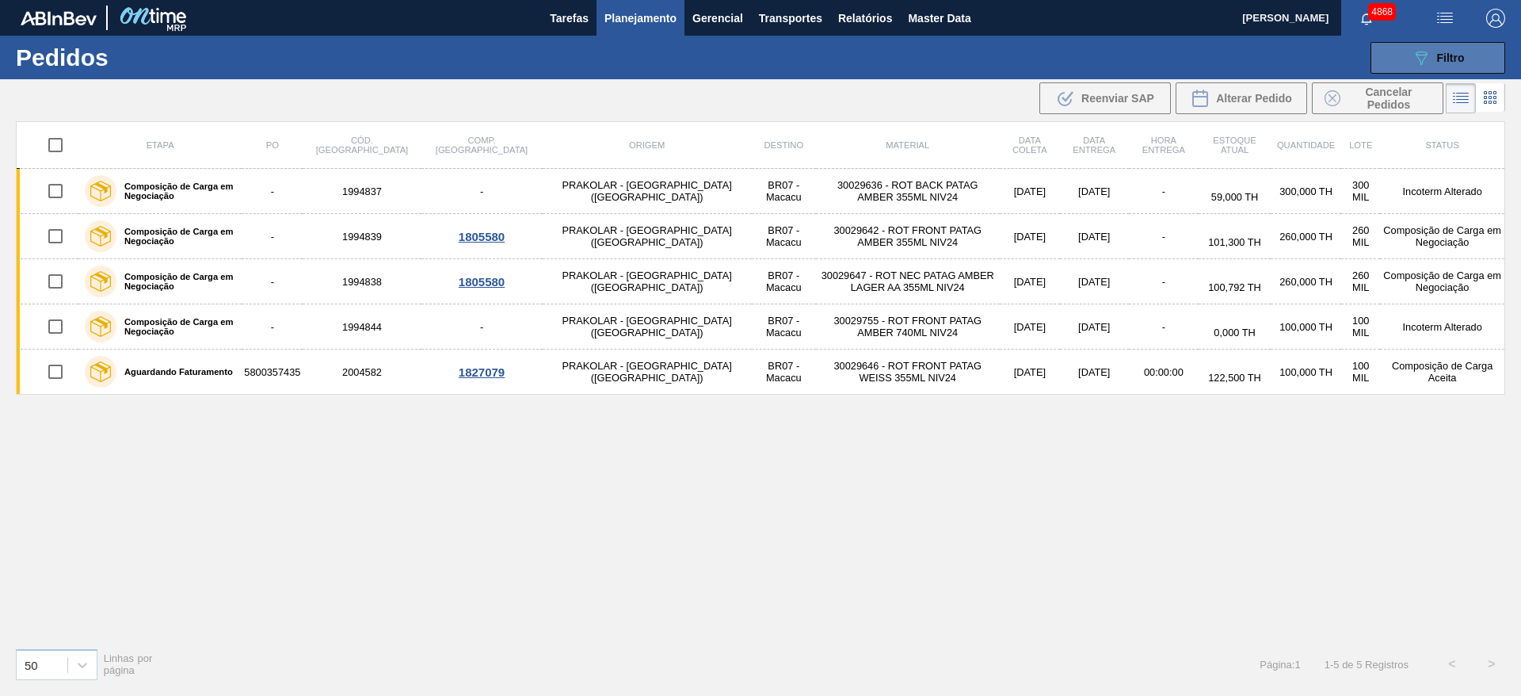
click at [1409, 59] on button "089F7B8B-B2A5-4AFE-B5C0-19BA573D28AC Filtro" at bounding box center [1438, 58] width 135 height 32
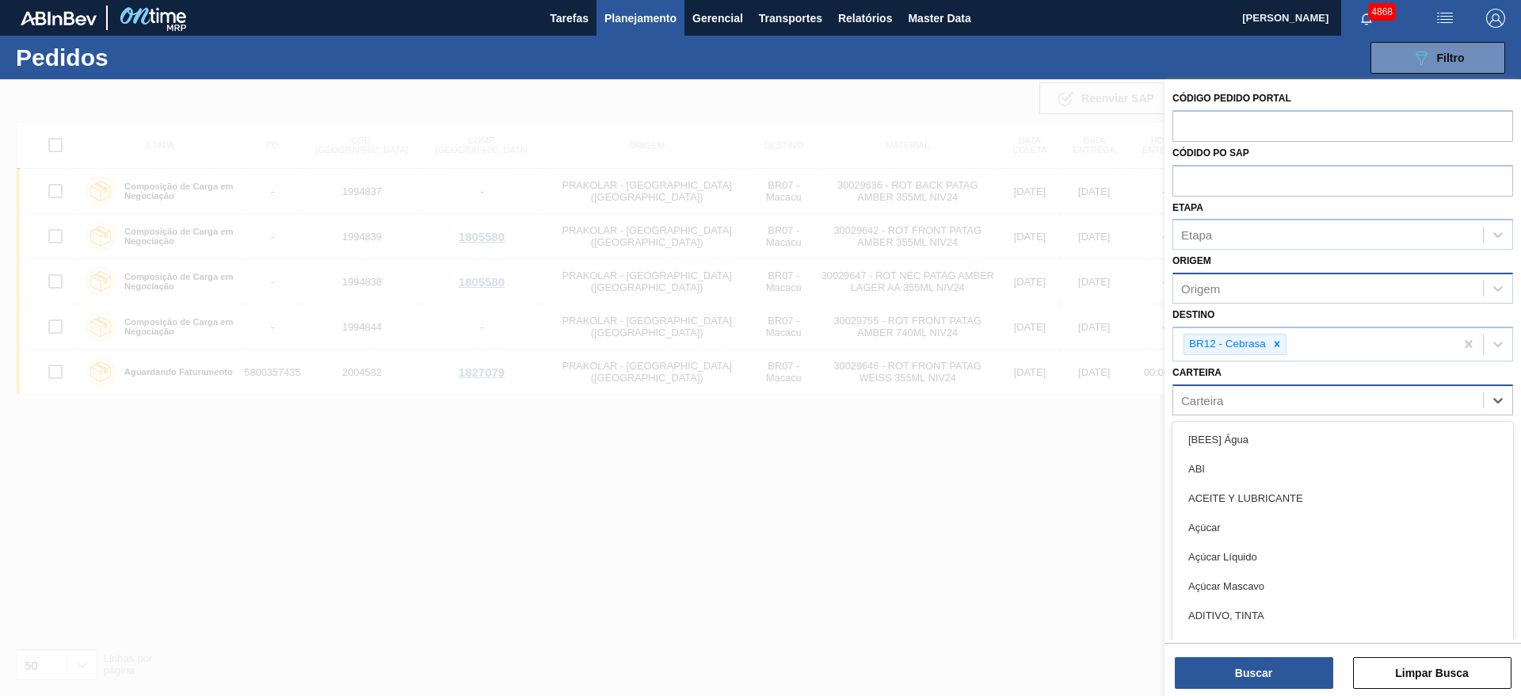
click at [1287, 406] on div "Carteira" at bounding box center [1328, 399] width 310 height 23
type input "quí"
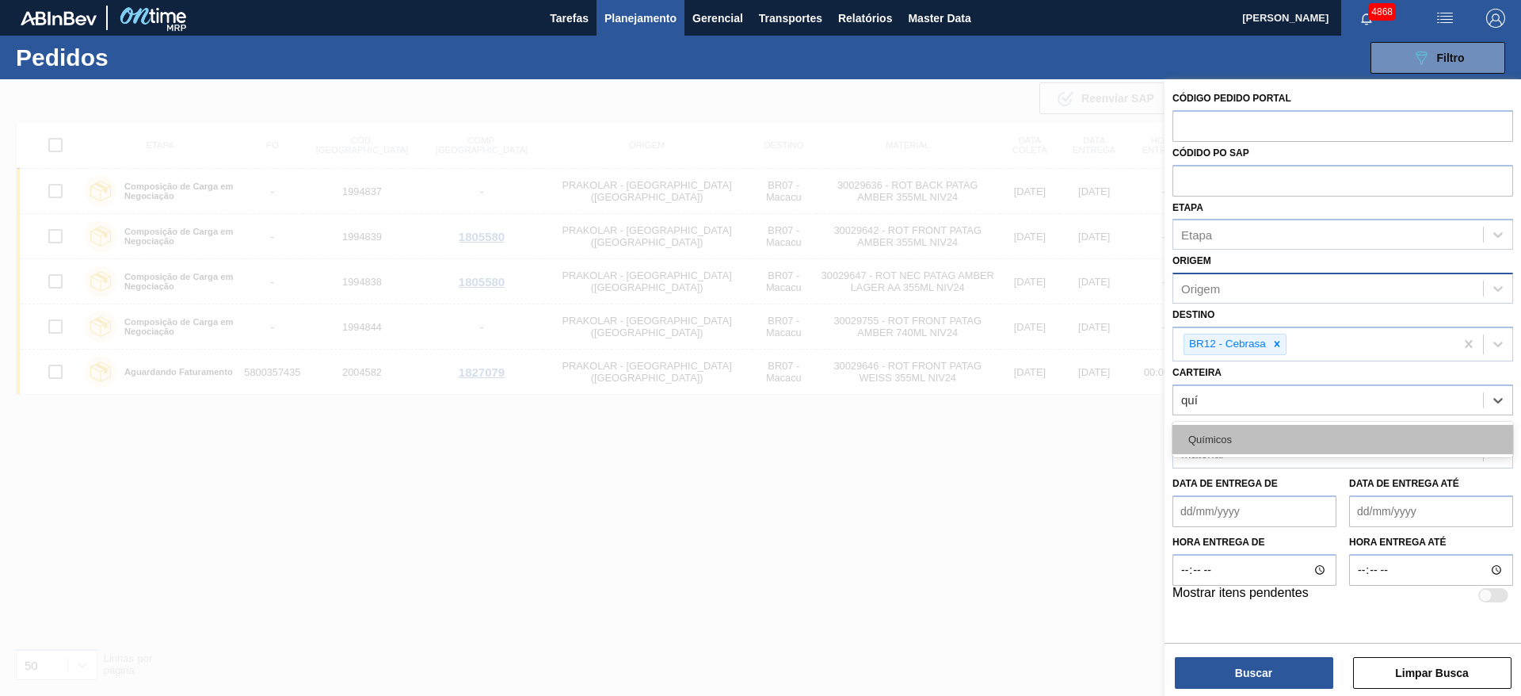
click at [1271, 442] on div "Químicos" at bounding box center [1343, 439] width 341 height 29
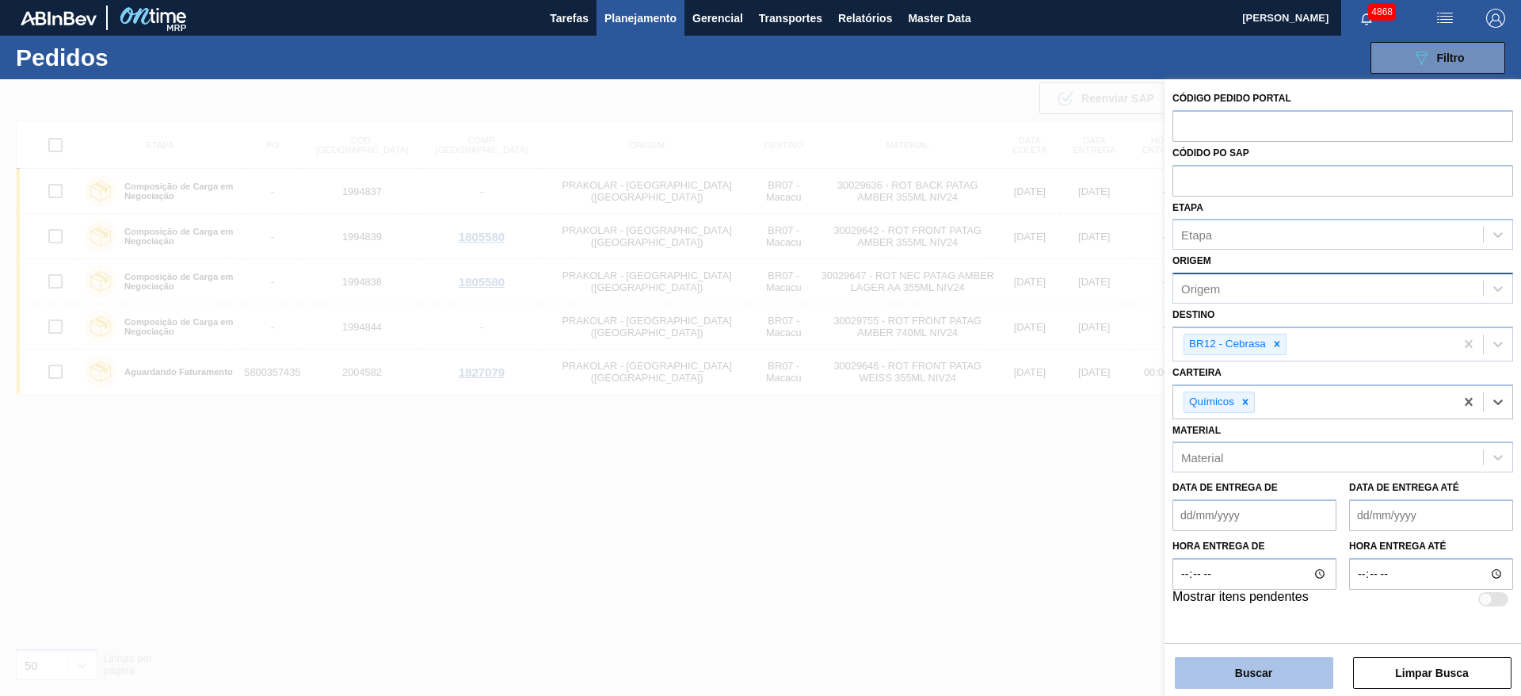
click at [1286, 676] on button "Buscar" at bounding box center [1254, 673] width 158 height 32
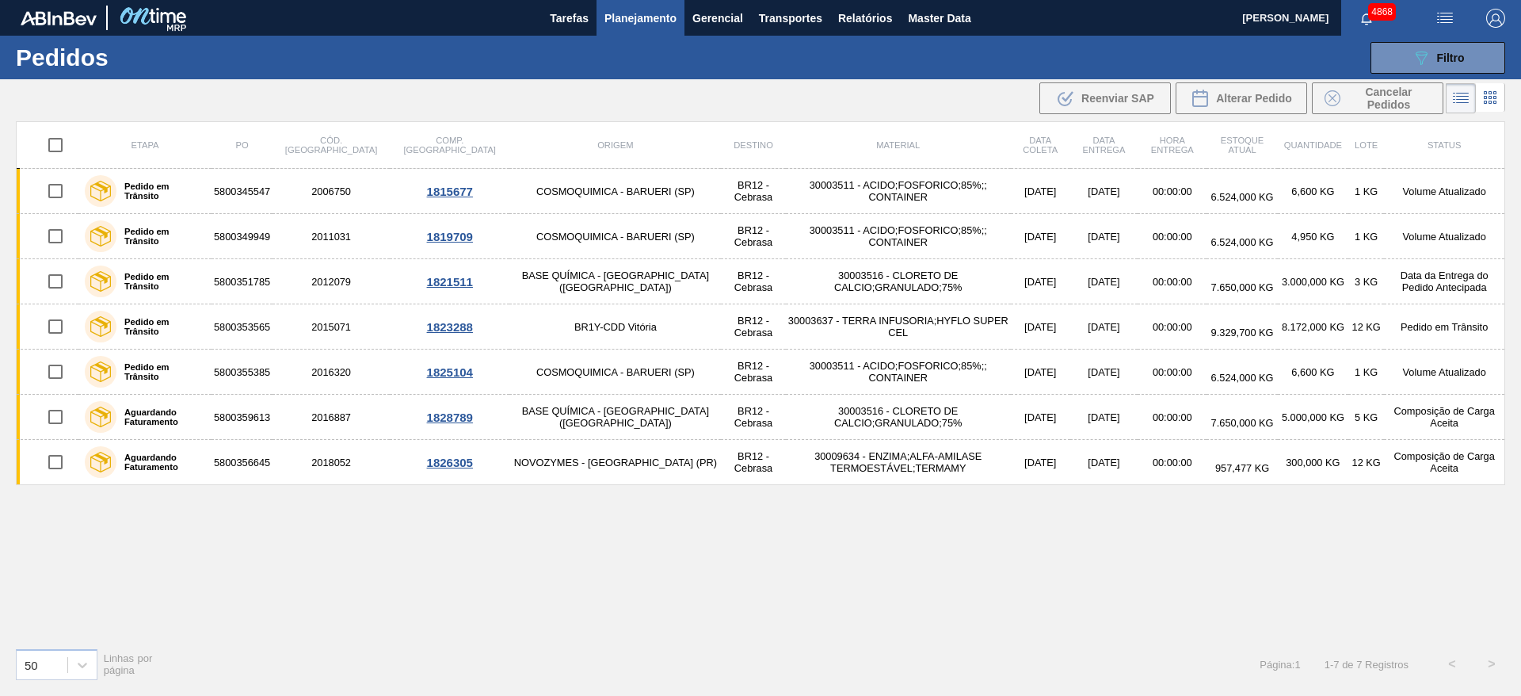
click at [534, 603] on div "Etapa PO Cód. Pedido Comp. Carga Origem Destino Material Data coleta Data entre…" at bounding box center [760, 377] width 1489 height 513
click at [657, 552] on div "Etapa PO Cód. Pedido Comp. Carga Origem Destino Material Data coleta Data entre…" at bounding box center [760, 377] width 1489 height 513
click at [1405, 51] on button "089F7B8B-B2A5-4AFE-B5C0-19BA573D28AC Filtro" at bounding box center [1438, 58] width 135 height 32
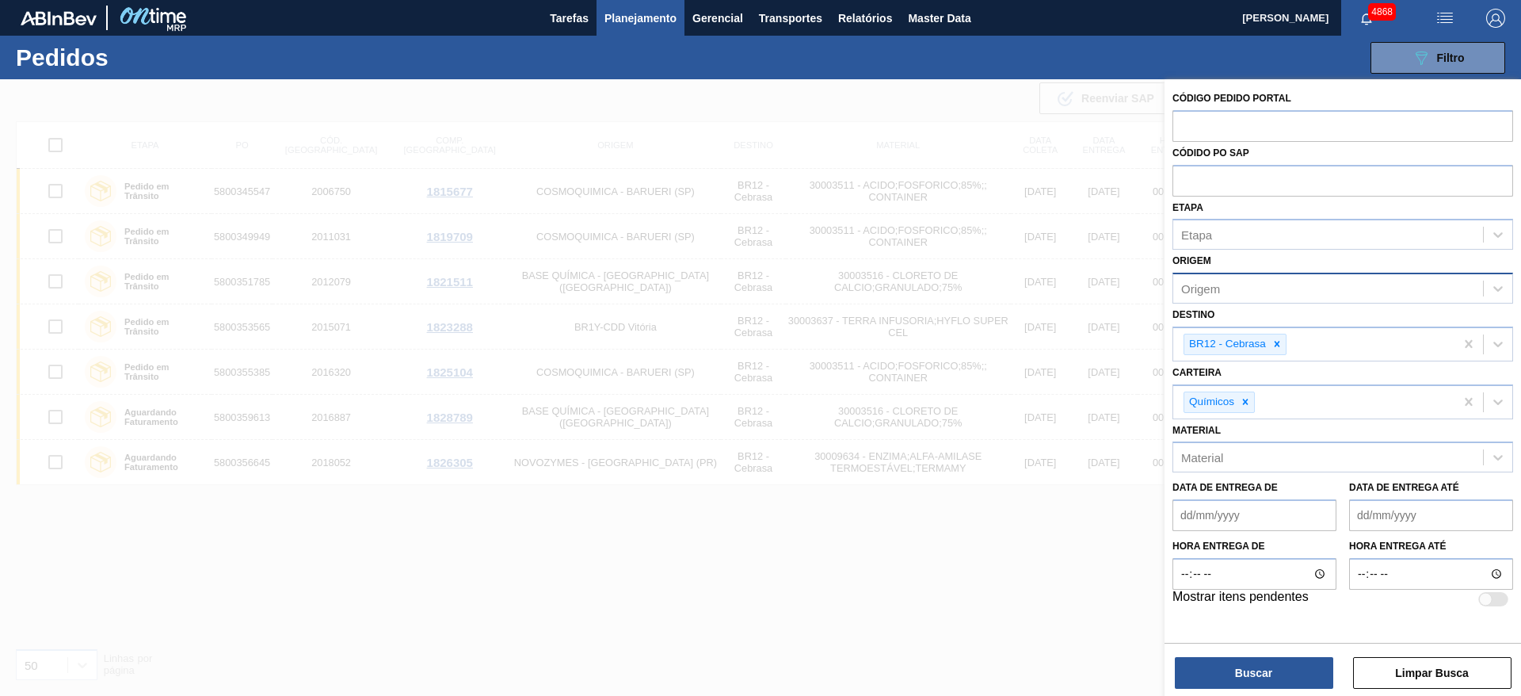
click at [882, 608] on div at bounding box center [760, 427] width 1521 height 696
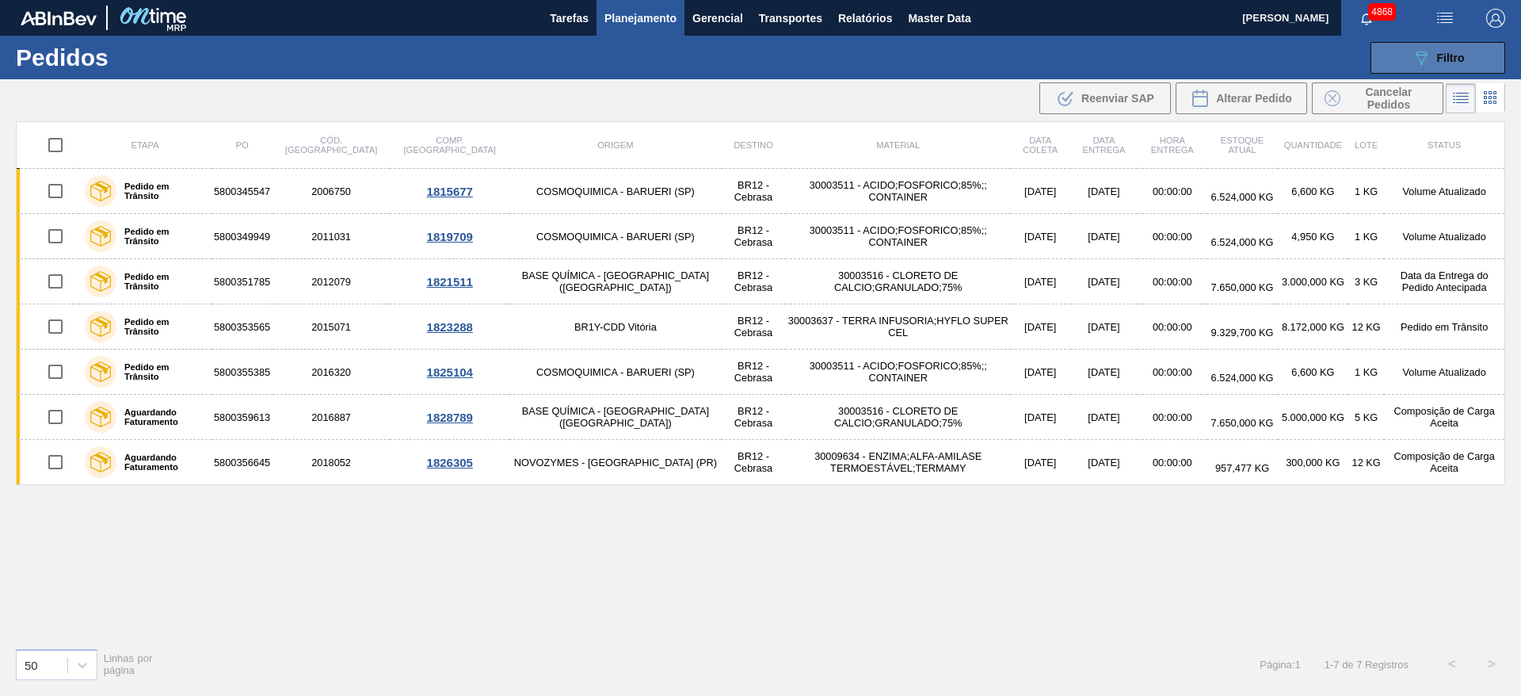
click at [1425, 44] on button "089F7B8B-B2A5-4AFE-B5C0-19BA573D28AC Filtro" at bounding box center [1438, 58] width 135 height 32
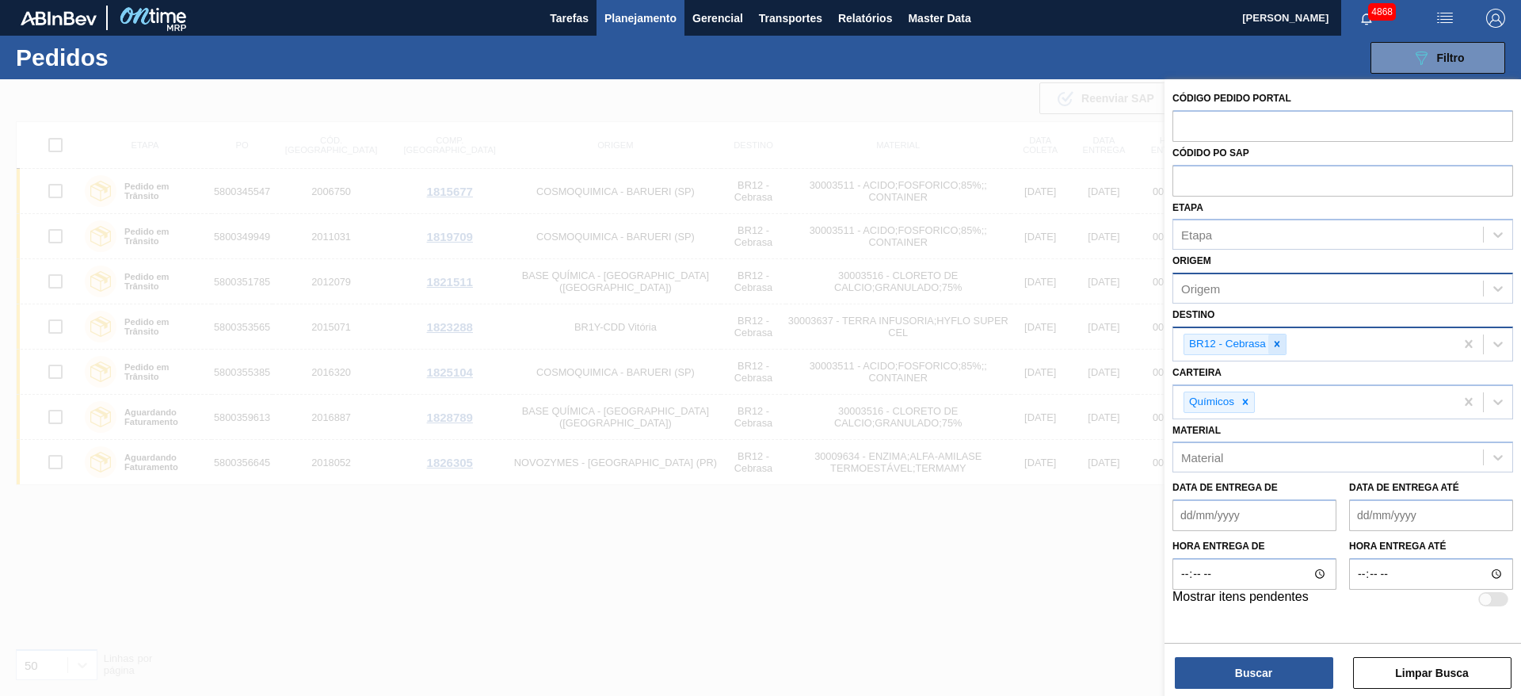
click at [1284, 348] on div at bounding box center [1276, 344] width 17 height 20
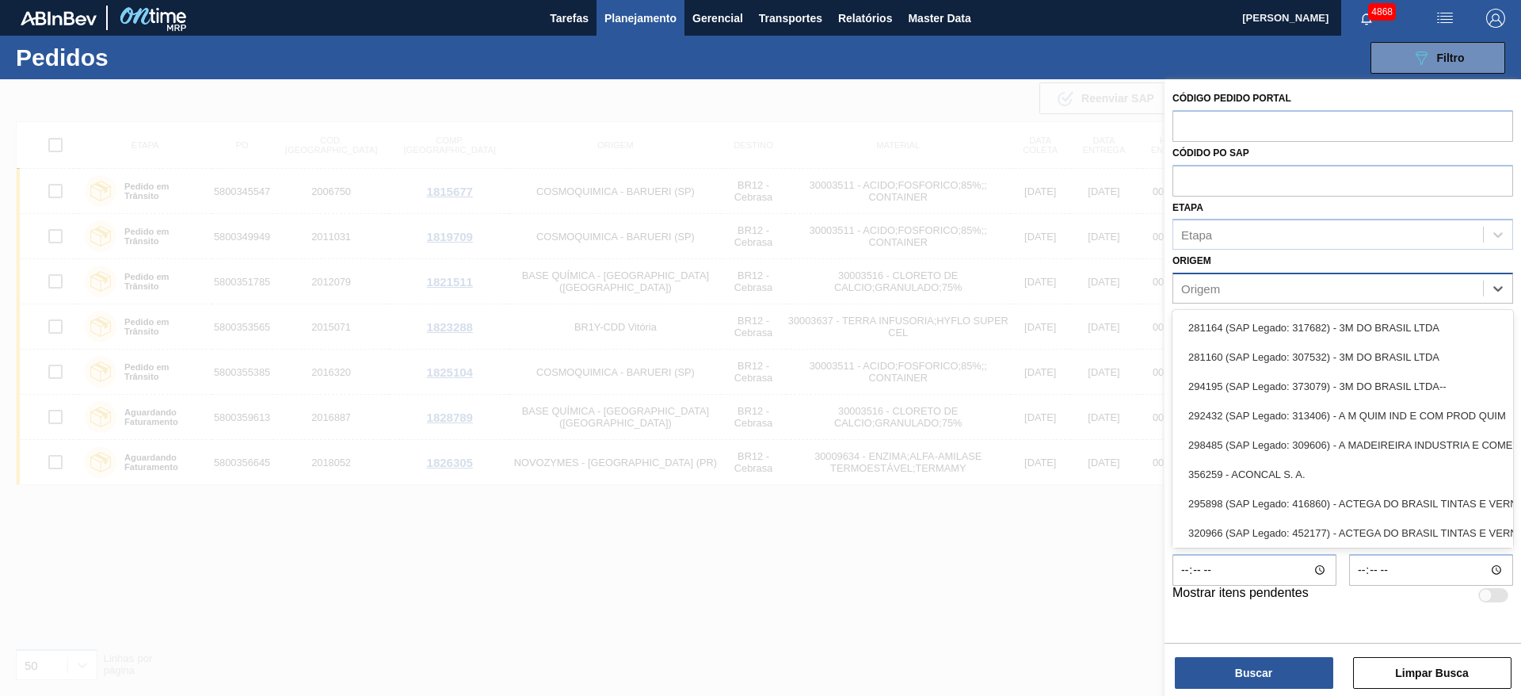
click at [1225, 286] on div "Origem" at bounding box center [1328, 288] width 310 height 23
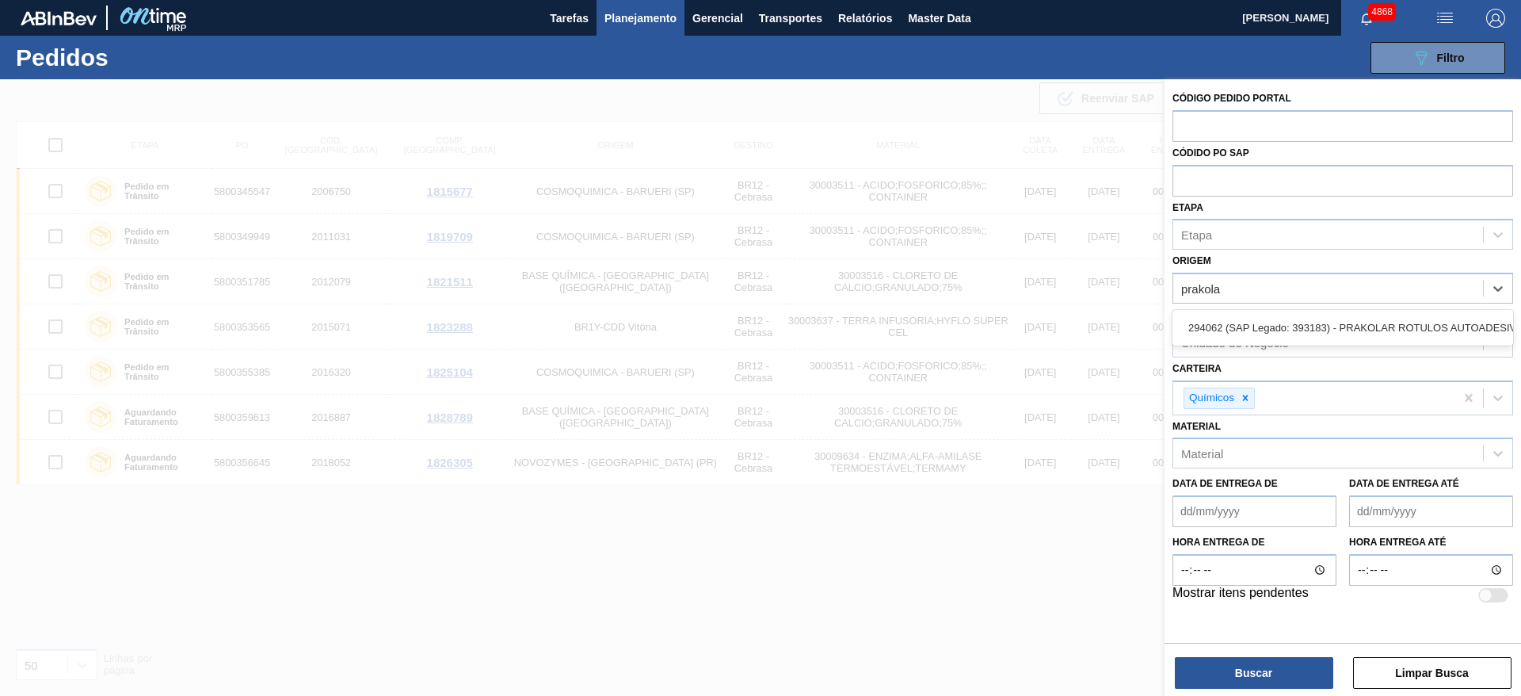
type input "prakolar"
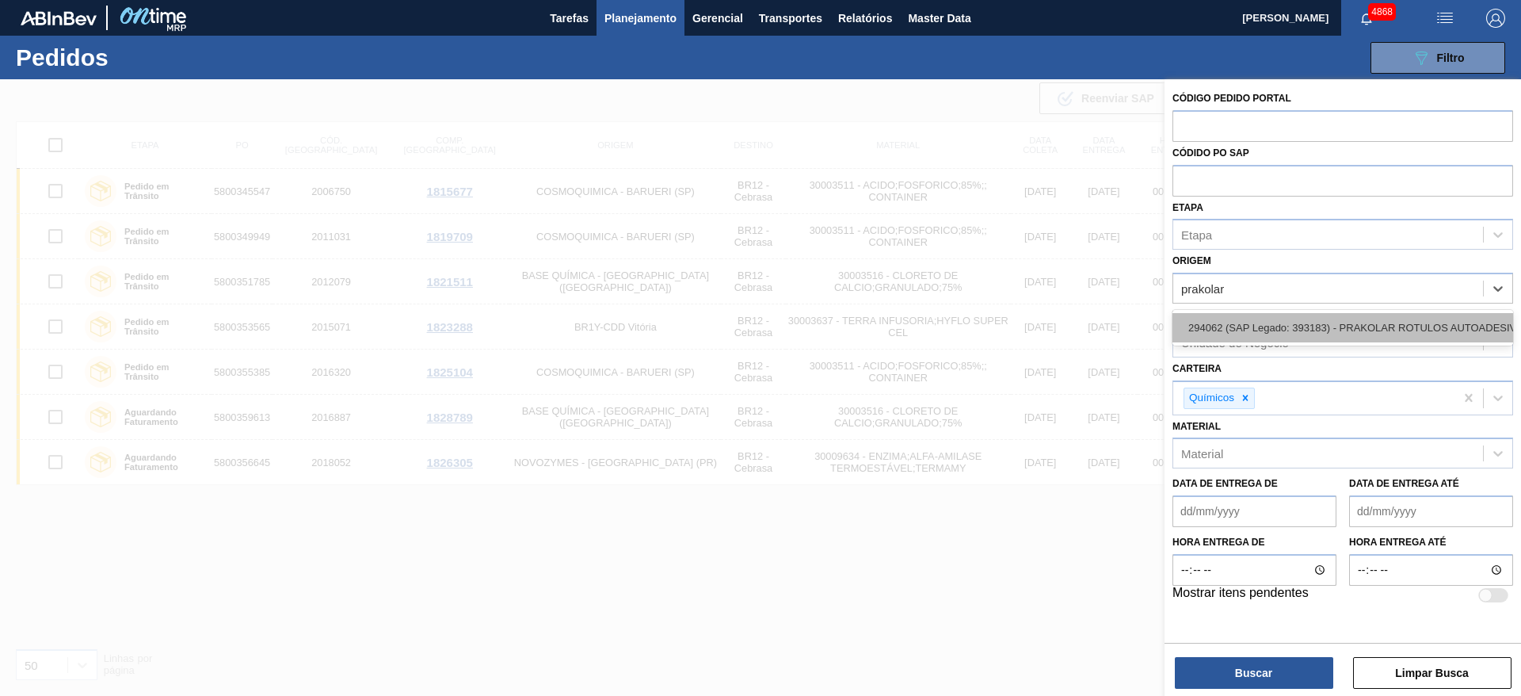
click at [1237, 328] on div "294062 (SAP Legado: 393183) - PRAKOLAR ROTULOS AUTOADESIVOS LTDA" at bounding box center [1343, 327] width 341 height 29
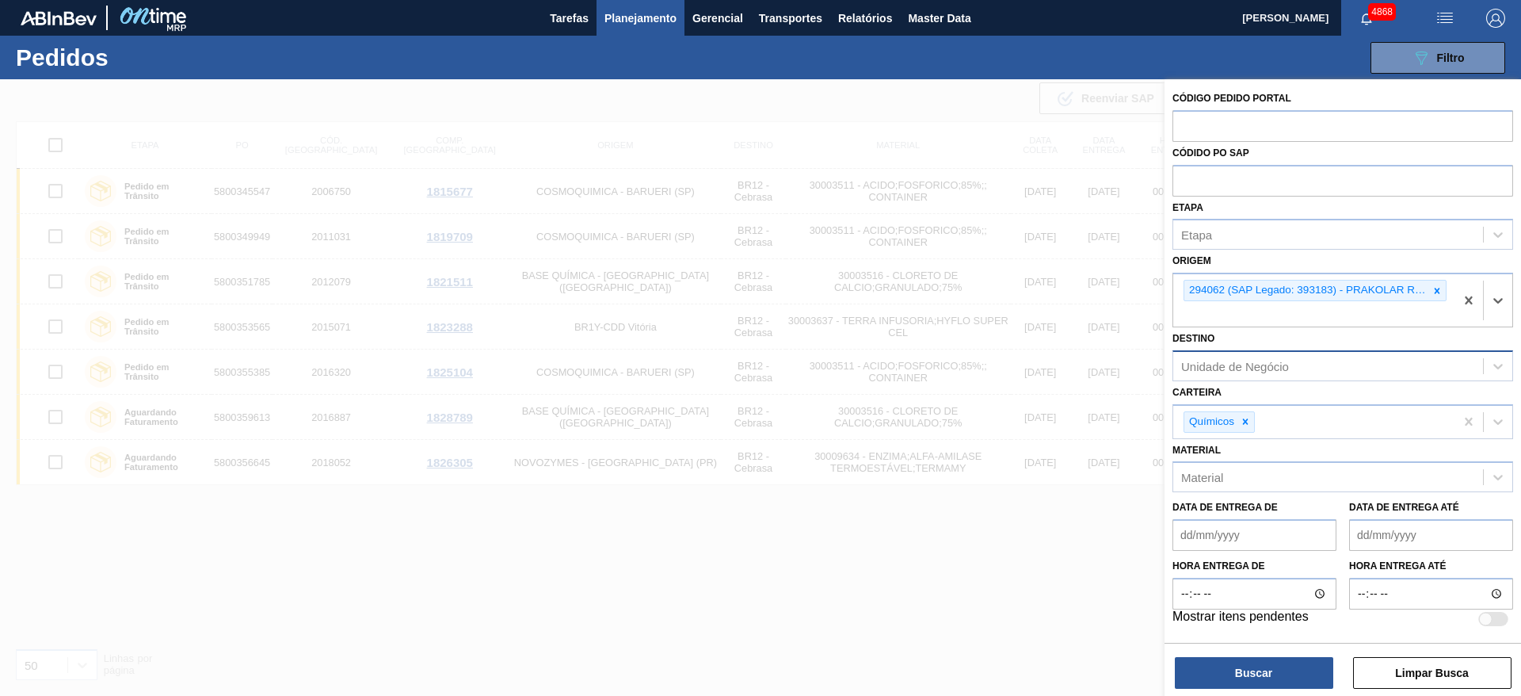
click at [1215, 366] on div "Unidade de Negócio" at bounding box center [1235, 365] width 108 height 13
type input "maca"
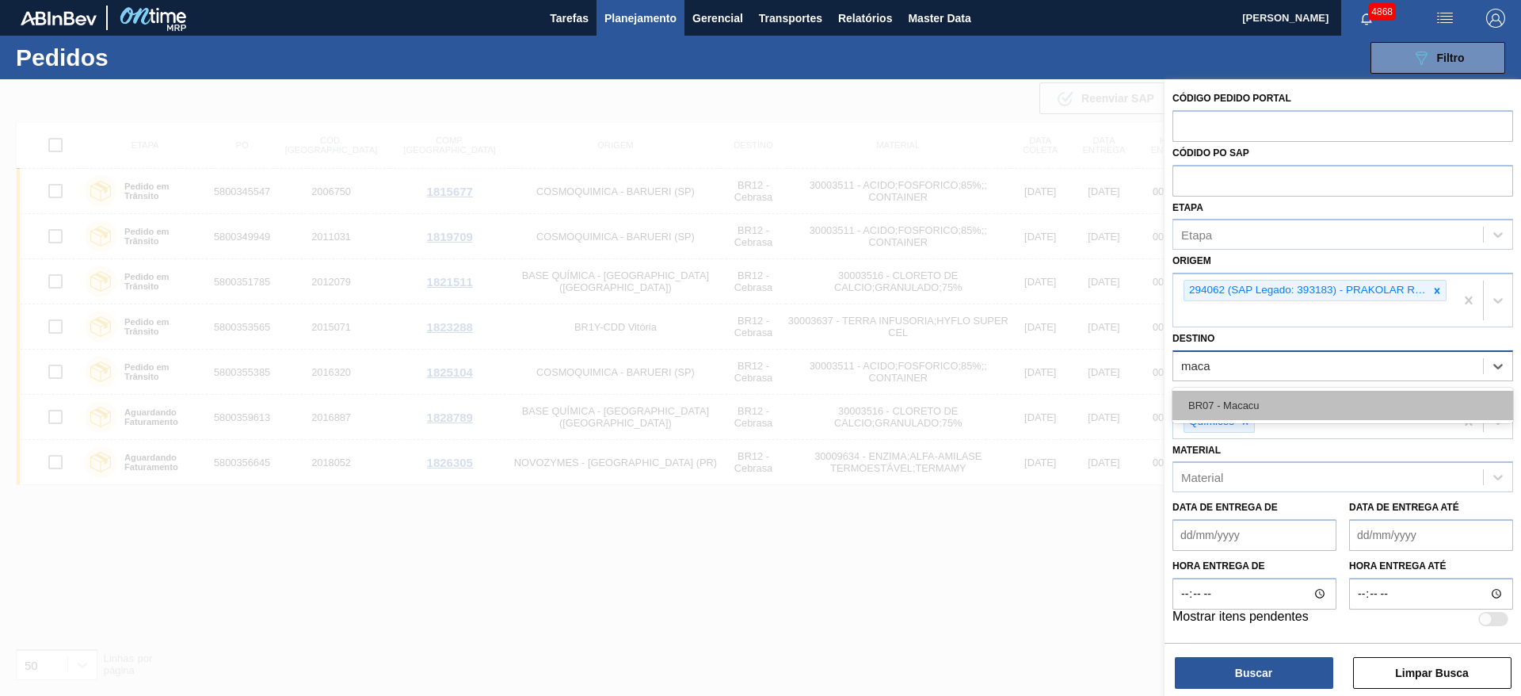
click at [1214, 409] on div "BR07 - Macacu" at bounding box center [1343, 405] width 341 height 29
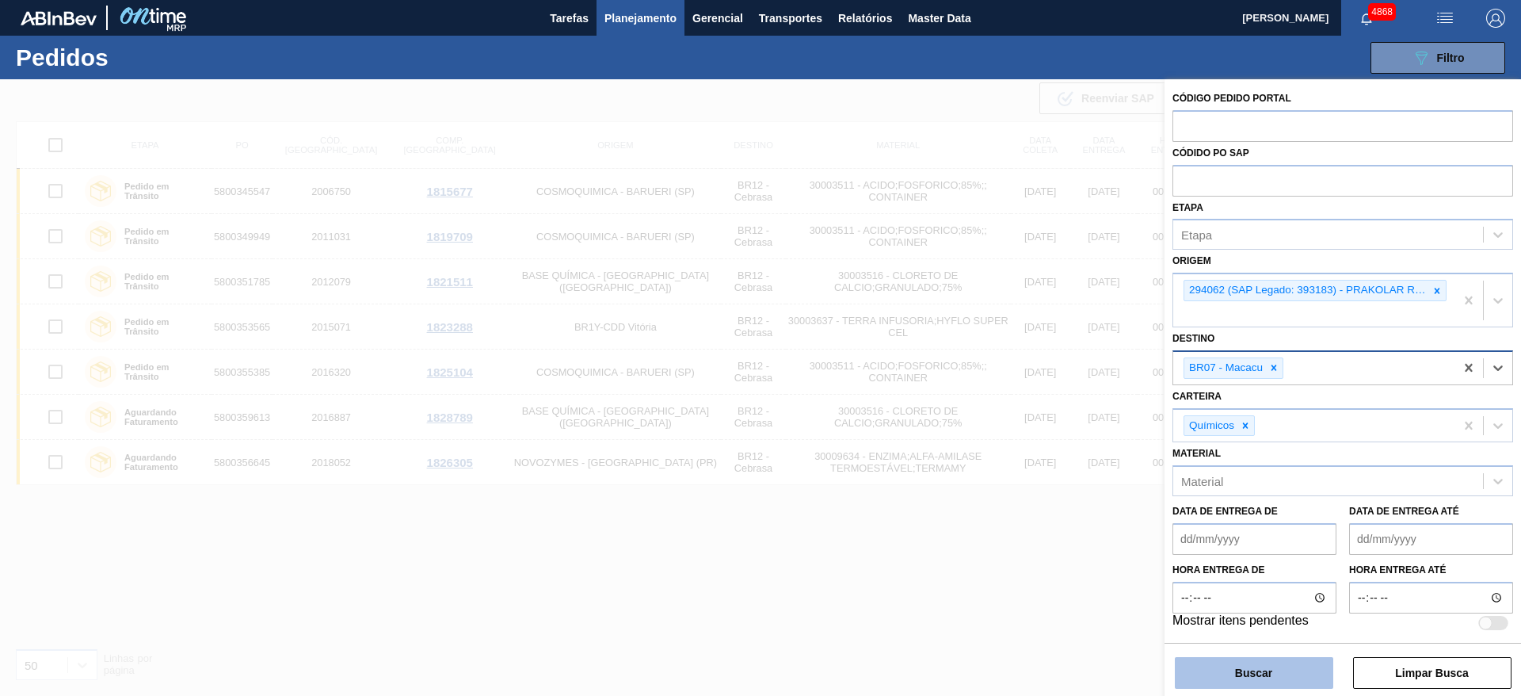
click at [1203, 664] on button "Buscar" at bounding box center [1254, 673] width 158 height 32
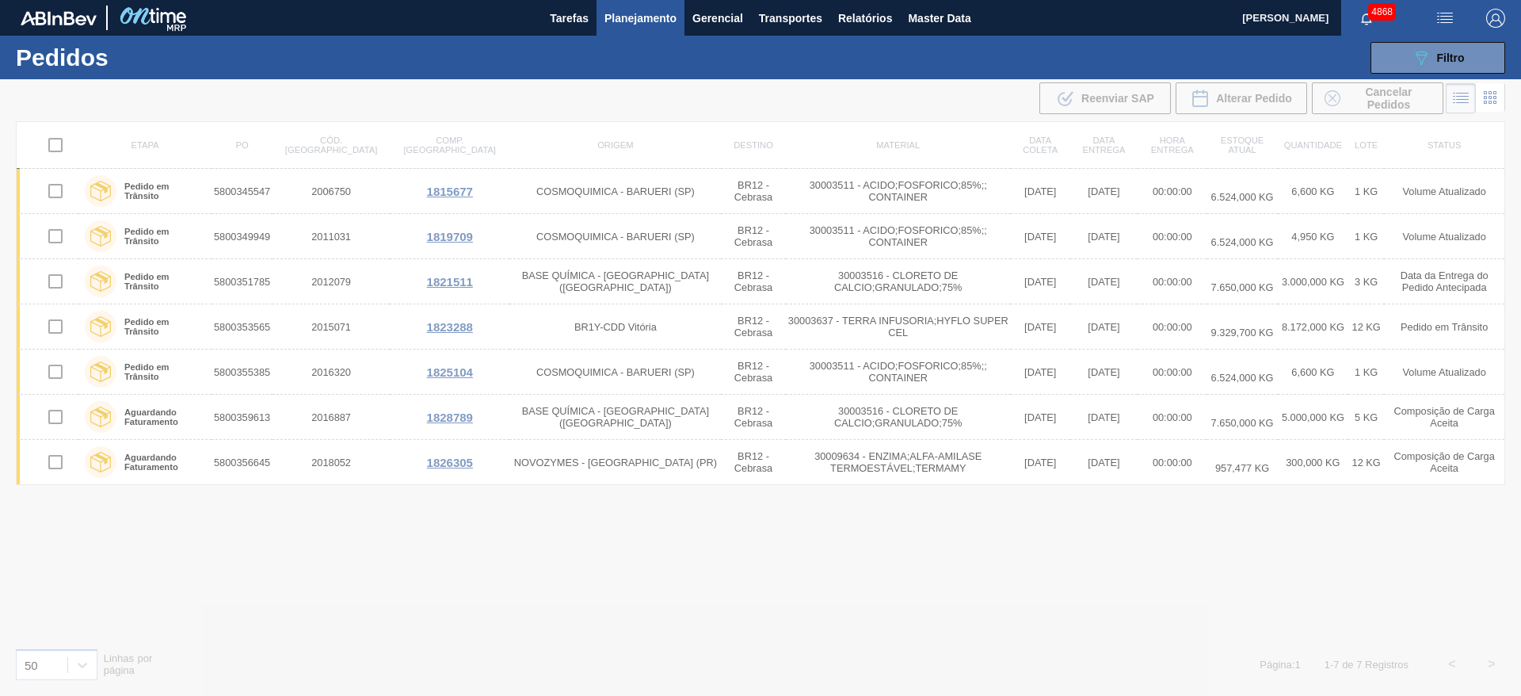
click at [1488, 39] on div "089F7B8B-B2A5-4AFE-B5C0-19BA573D28AC Filtro Código Pedido Portal Códido PO SAP …" at bounding box center [883, 58] width 1260 height 48
click at [1495, 50] on button "089F7B8B-B2A5-4AFE-B5C0-19BA573D28AC Filtro" at bounding box center [1438, 58] width 135 height 32
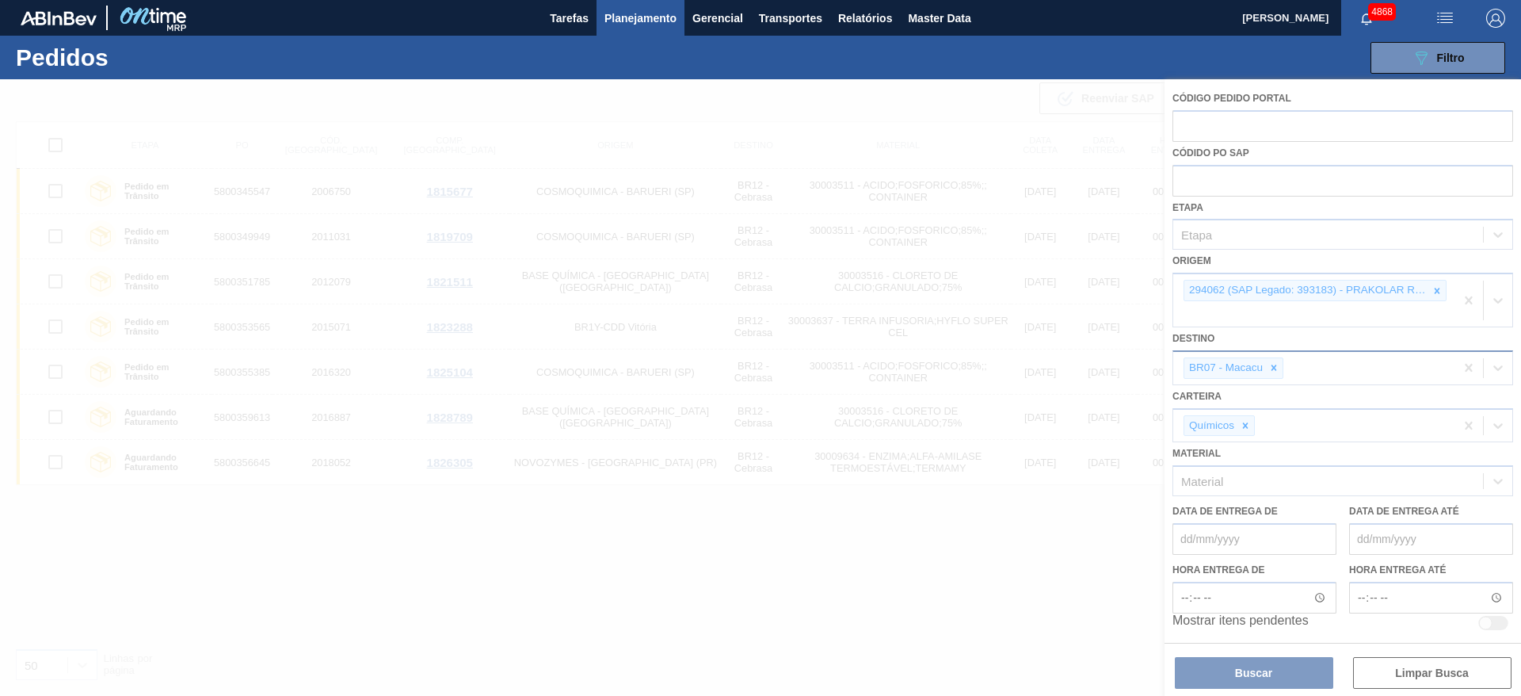
click at [1246, 432] on div at bounding box center [760, 387] width 1521 height 616
